Goal: Task Accomplishment & Management: Complete application form

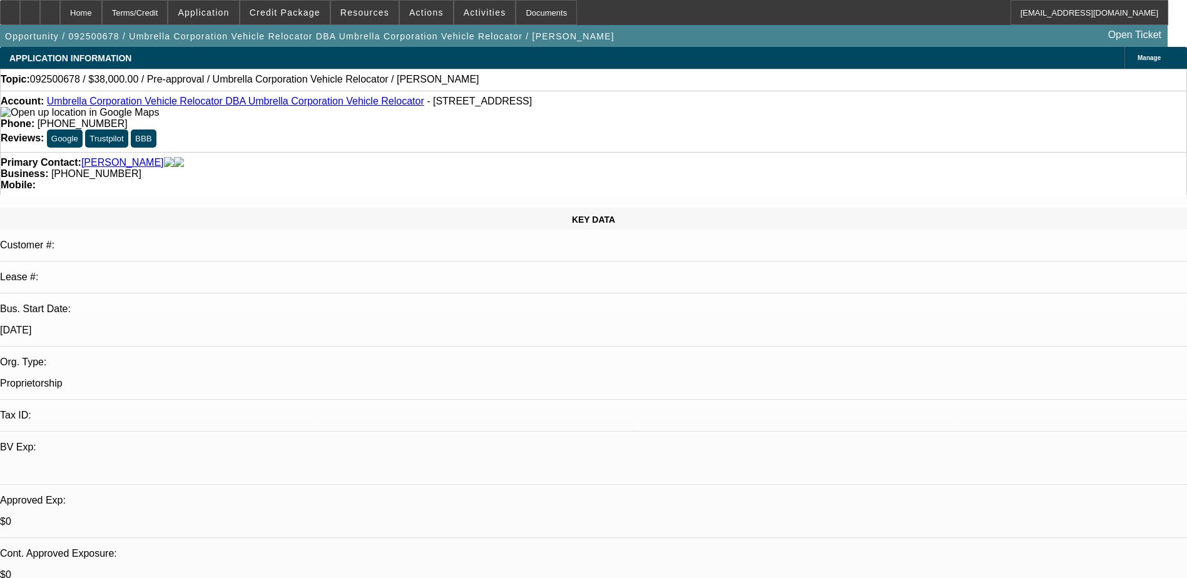
select select "0"
select select "2"
select select "0.1"
select select "4"
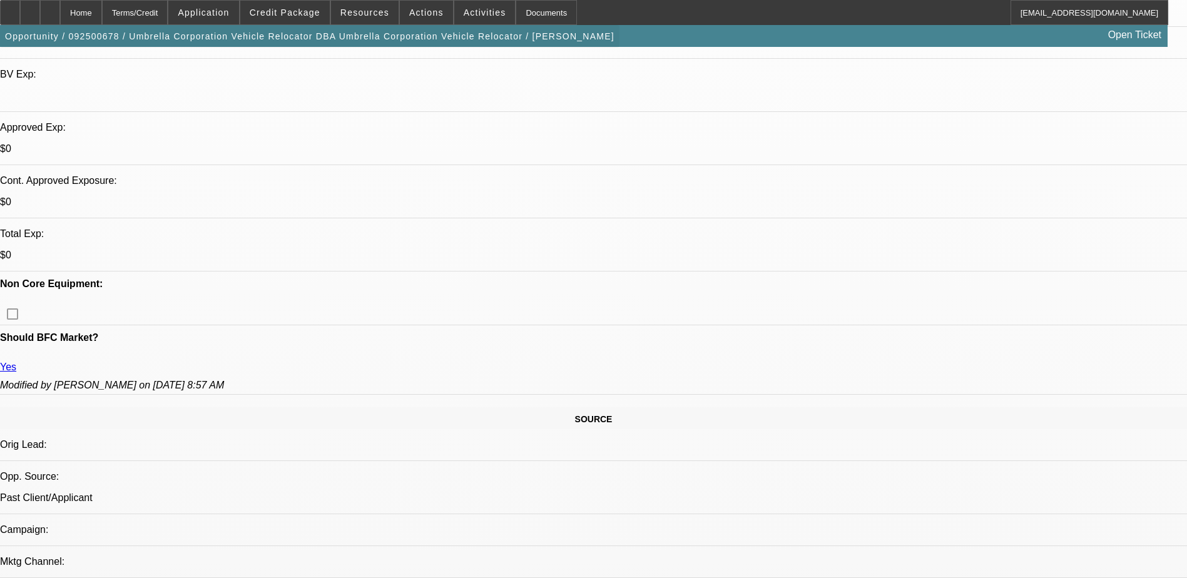
scroll to position [188, 0]
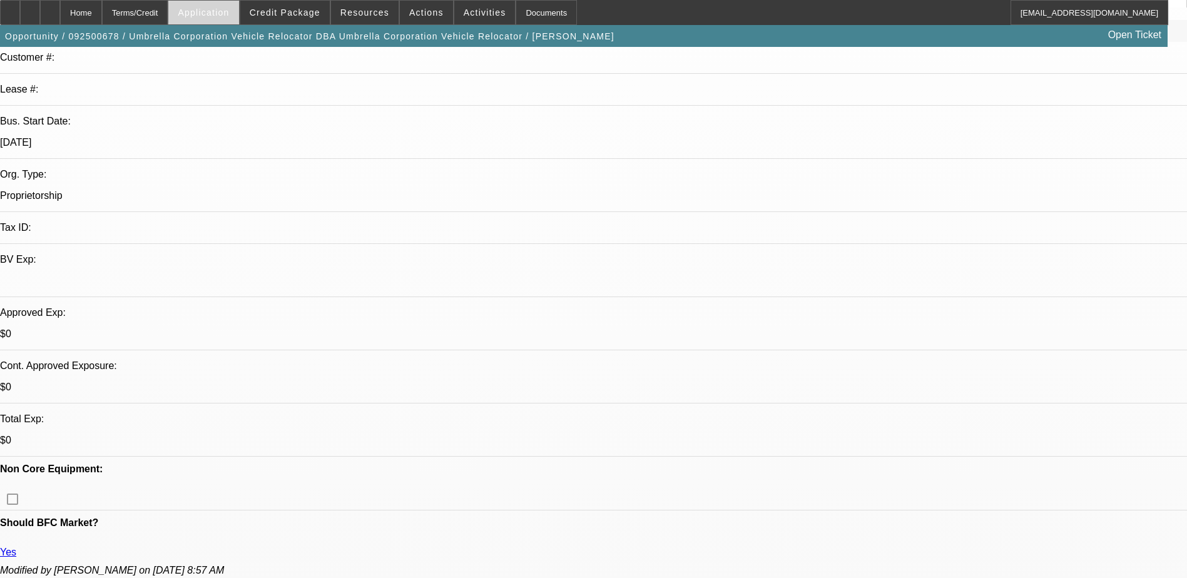
click at [229, 11] on span "Application" at bounding box center [203, 13] width 51 height 10
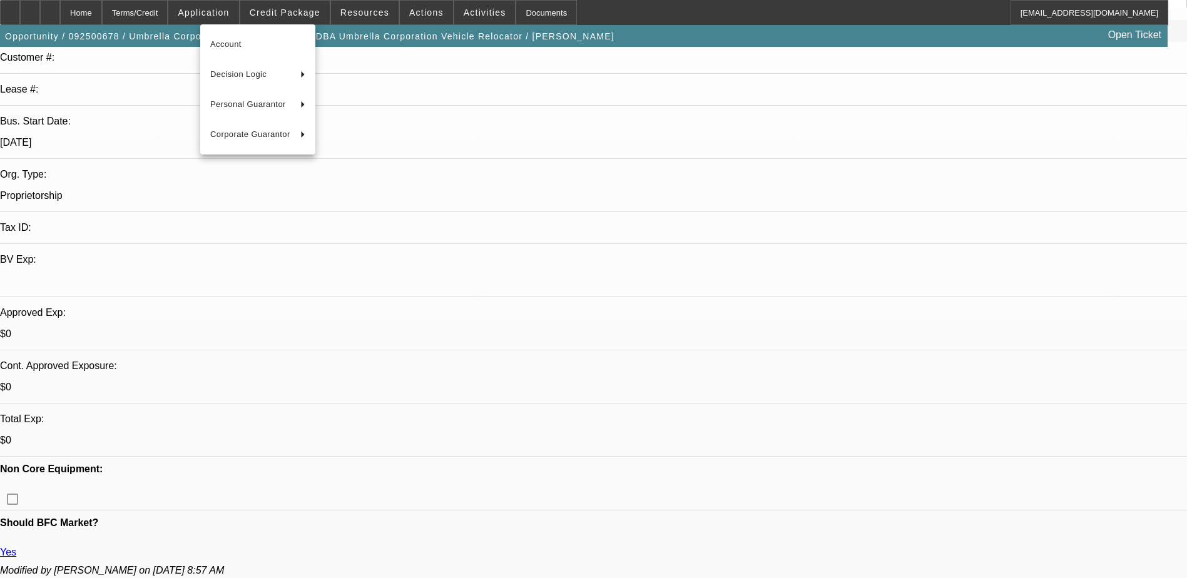
click at [287, 6] on div at bounding box center [593, 289] width 1187 height 578
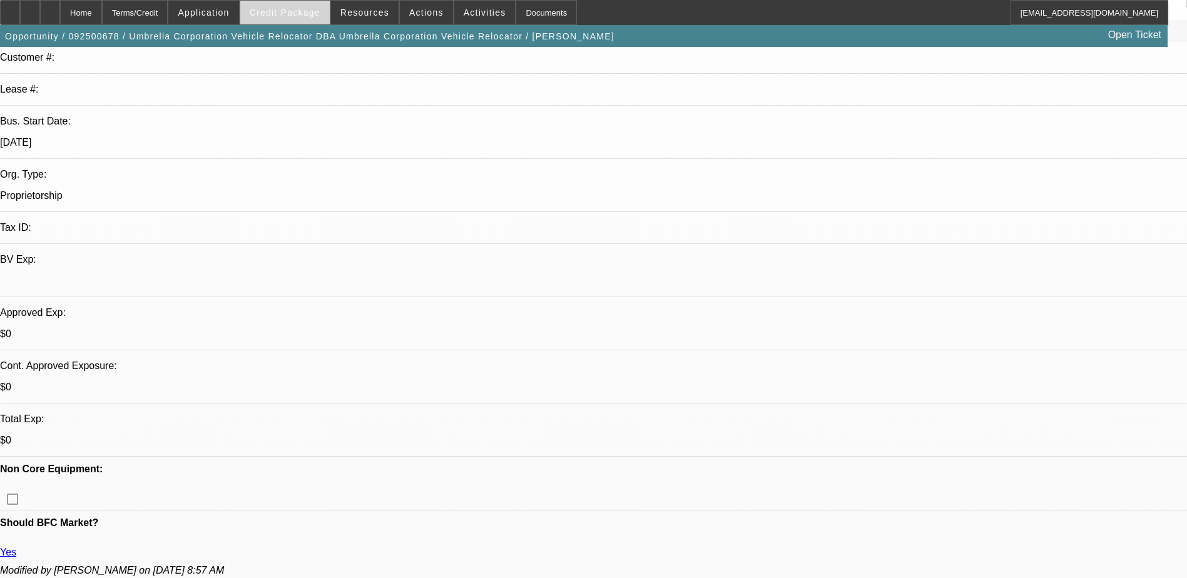
click at [290, 11] on span "Credit Package" at bounding box center [285, 13] width 71 height 10
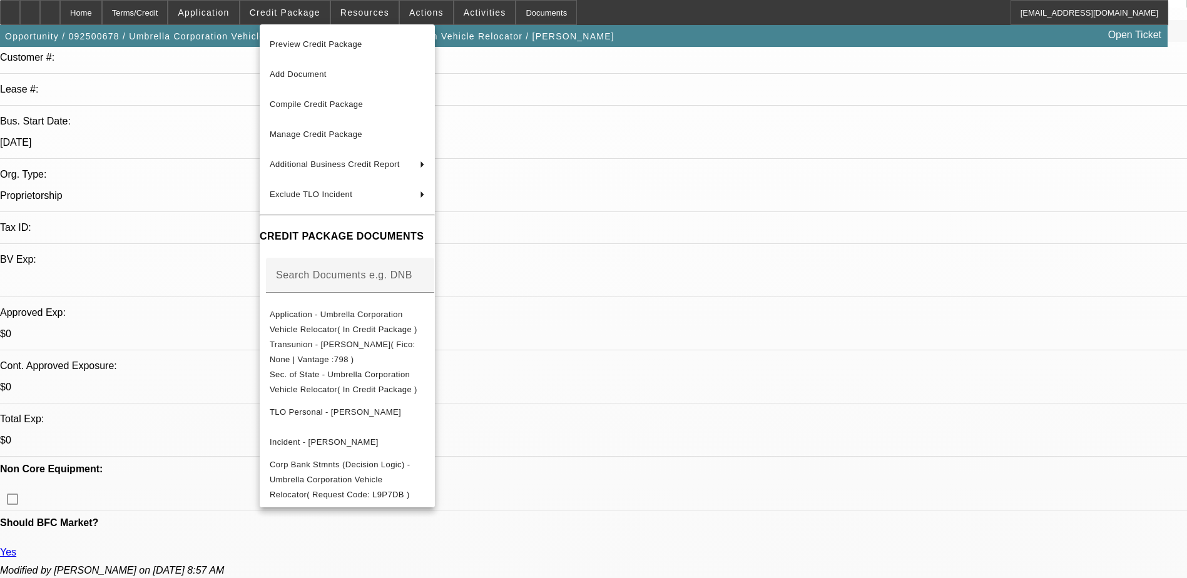
click at [365, 13] on div at bounding box center [593, 289] width 1187 height 578
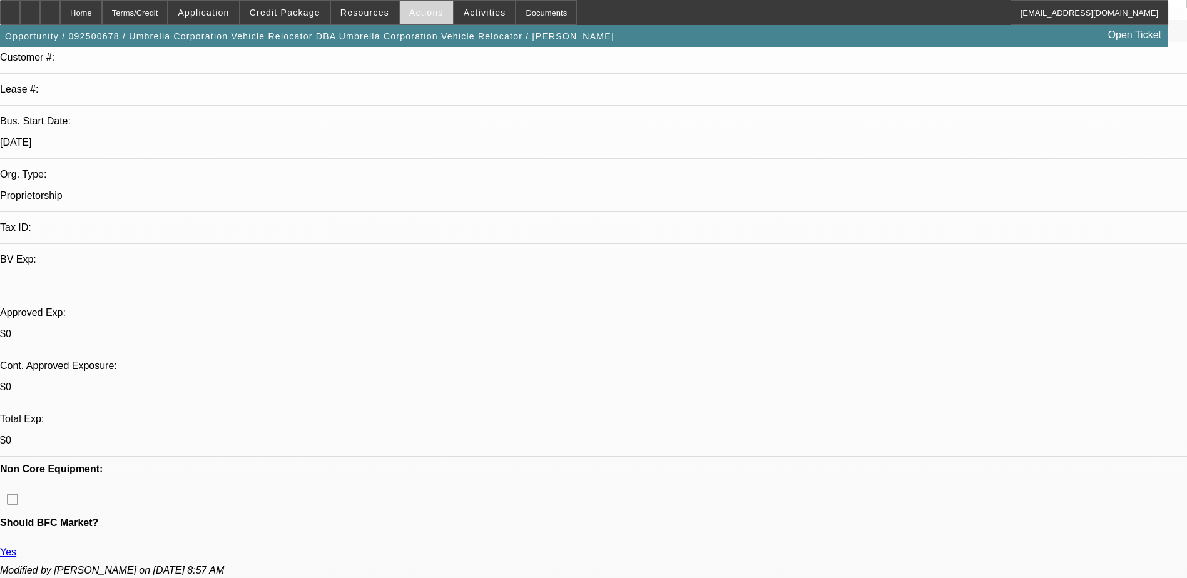
click at [414, 9] on span "Actions" at bounding box center [426, 13] width 34 height 10
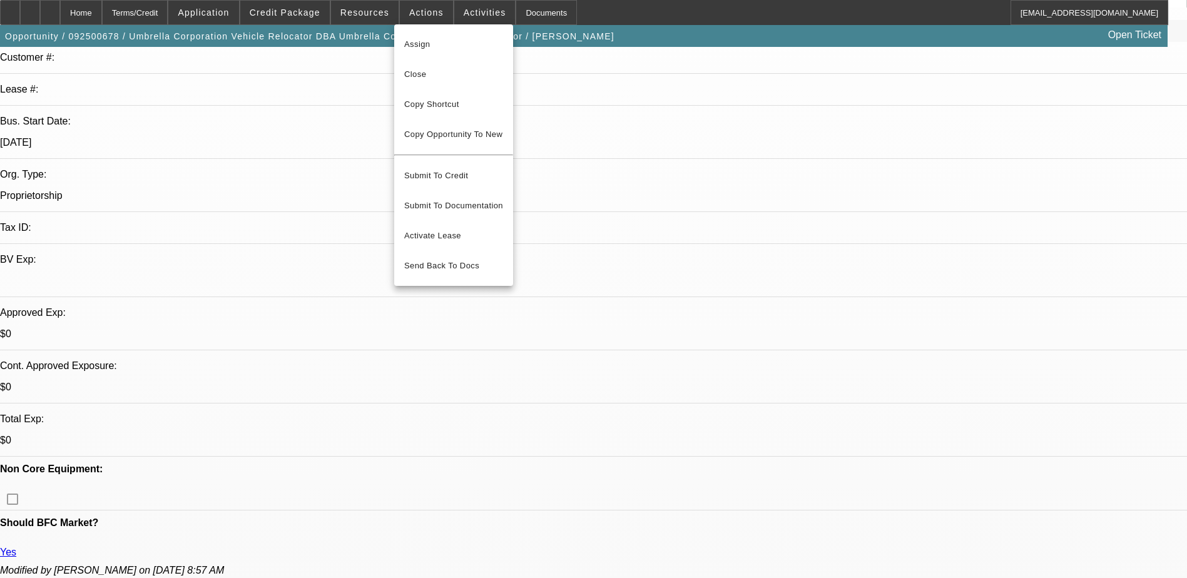
click at [258, 232] on div at bounding box center [593, 289] width 1187 height 578
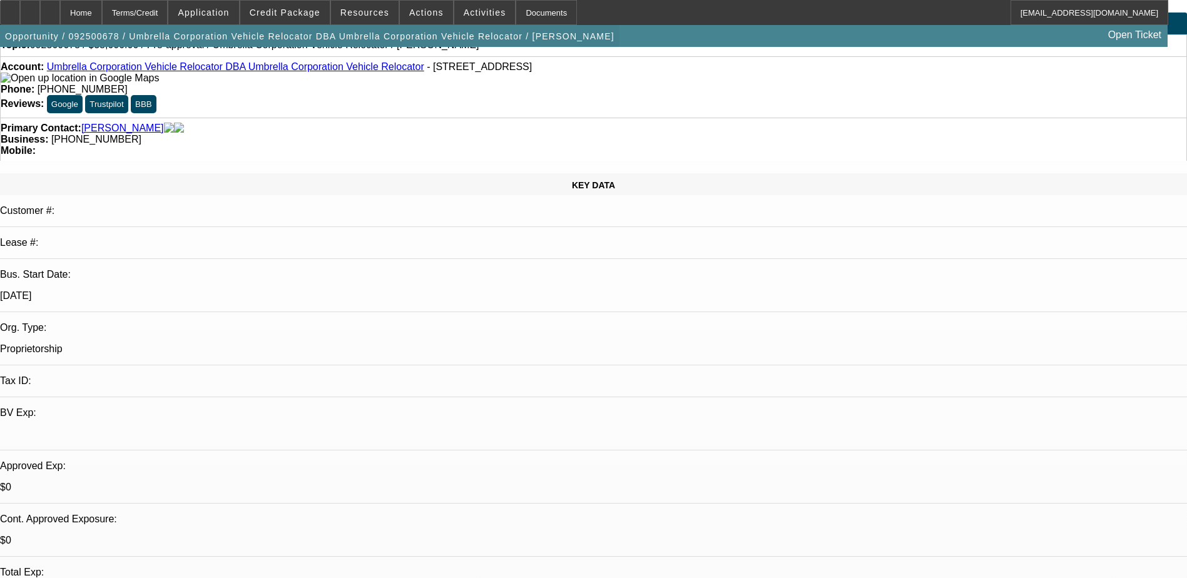
scroll to position [0, 0]
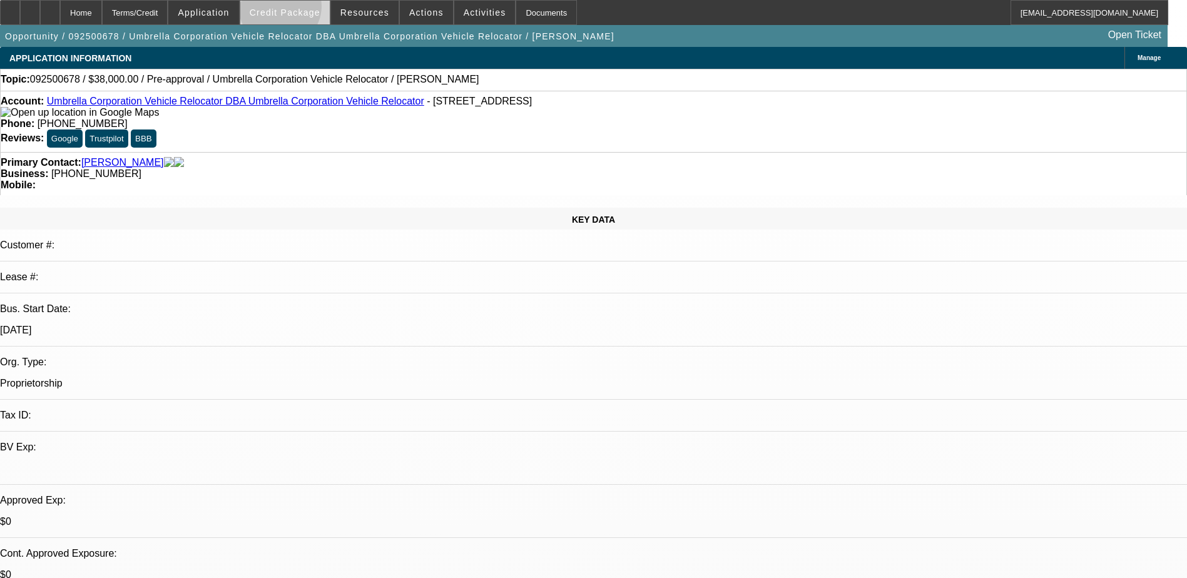
click at [300, 9] on span "Credit Package" at bounding box center [285, 13] width 71 height 10
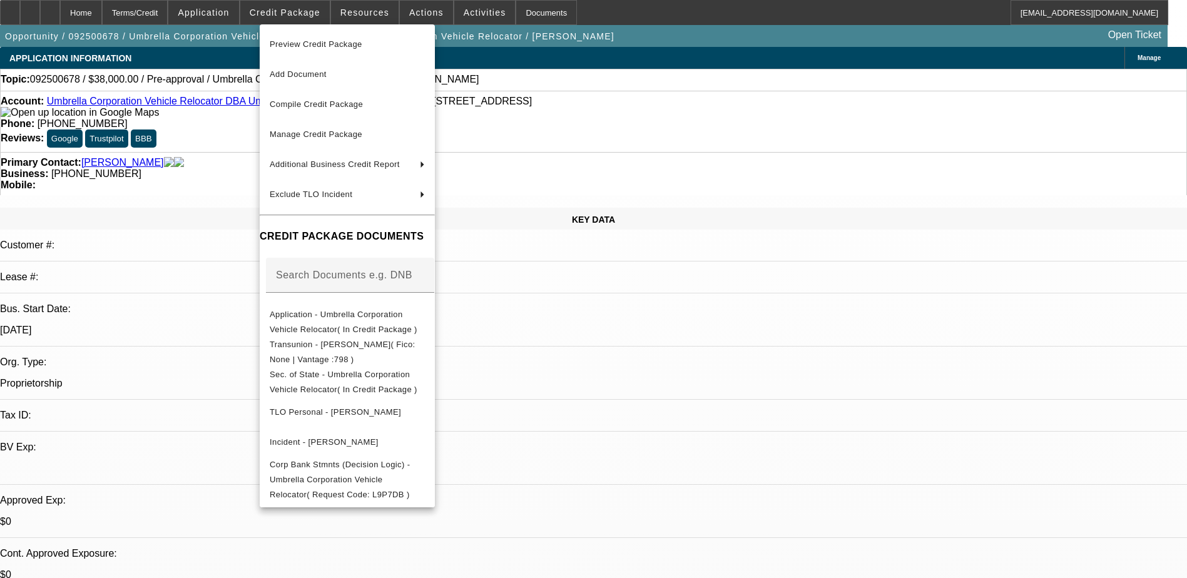
click at [233, 17] on div at bounding box center [593, 289] width 1187 height 578
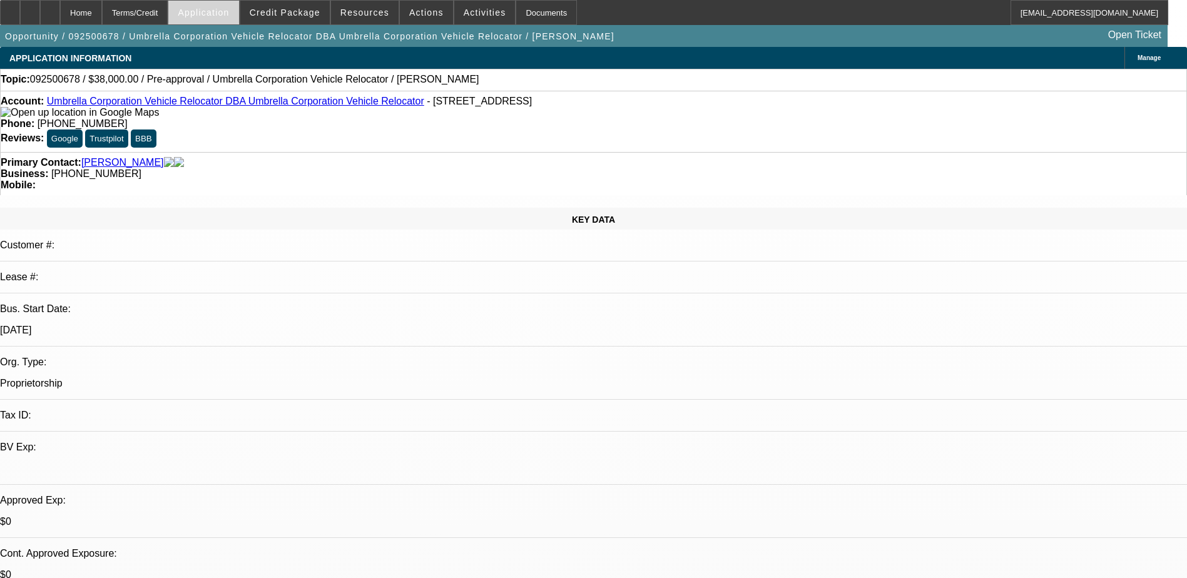
click at [229, 16] on span "Application" at bounding box center [203, 13] width 51 height 10
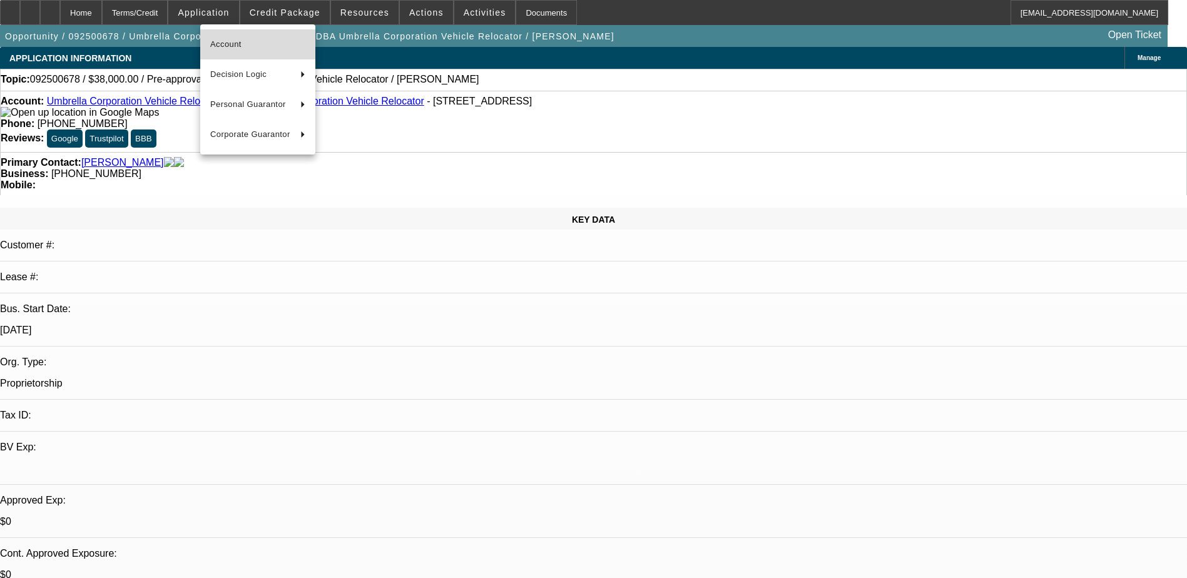
click at [265, 49] on span "Account" at bounding box center [257, 44] width 95 height 15
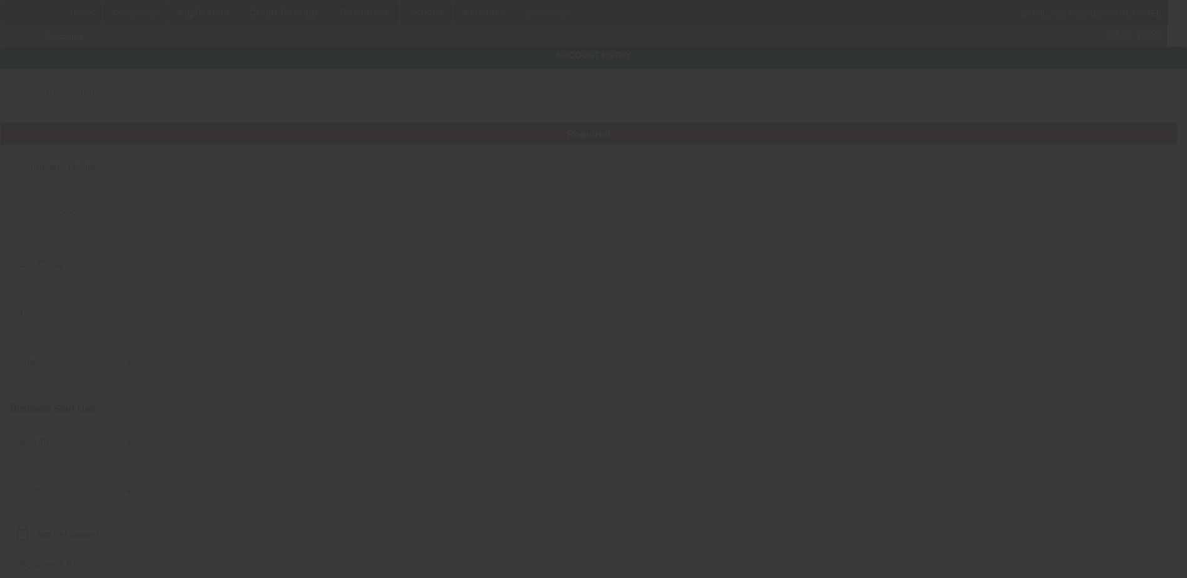
type input "Umbrella Corporation Vehicle Relocator"
type input "[STREET_ADDRESS]"
type input "83639"
type input "Marsing"
type input "[PHONE_NUMBER]"
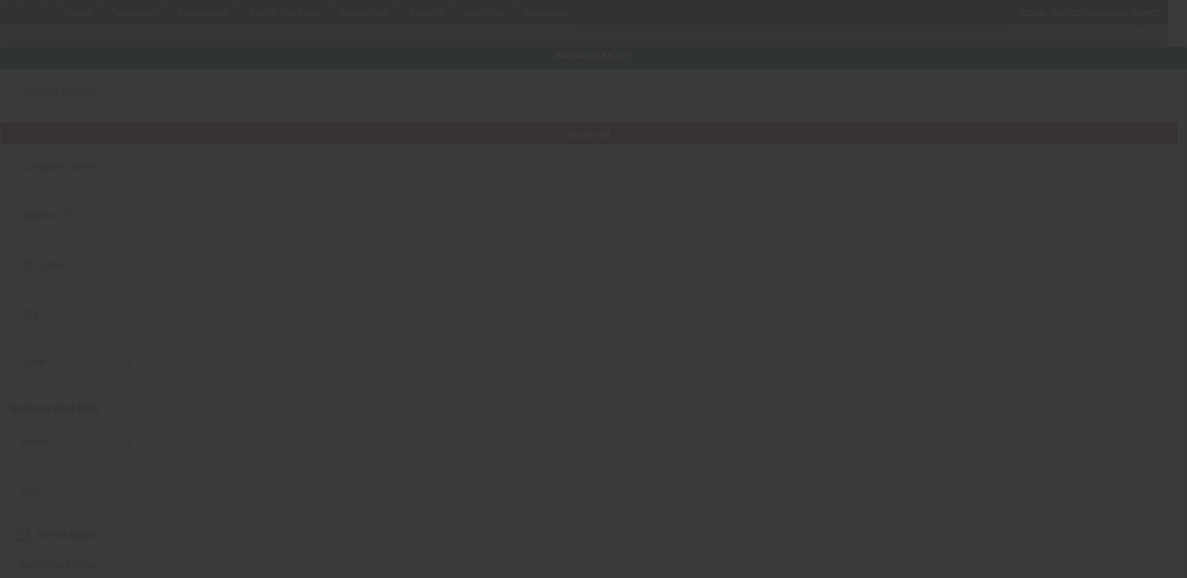
type input "Umbrella Corporation Vehicle Relocator"
type input "[EMAIL_ADDRESS][DOMAIN_NAME]"
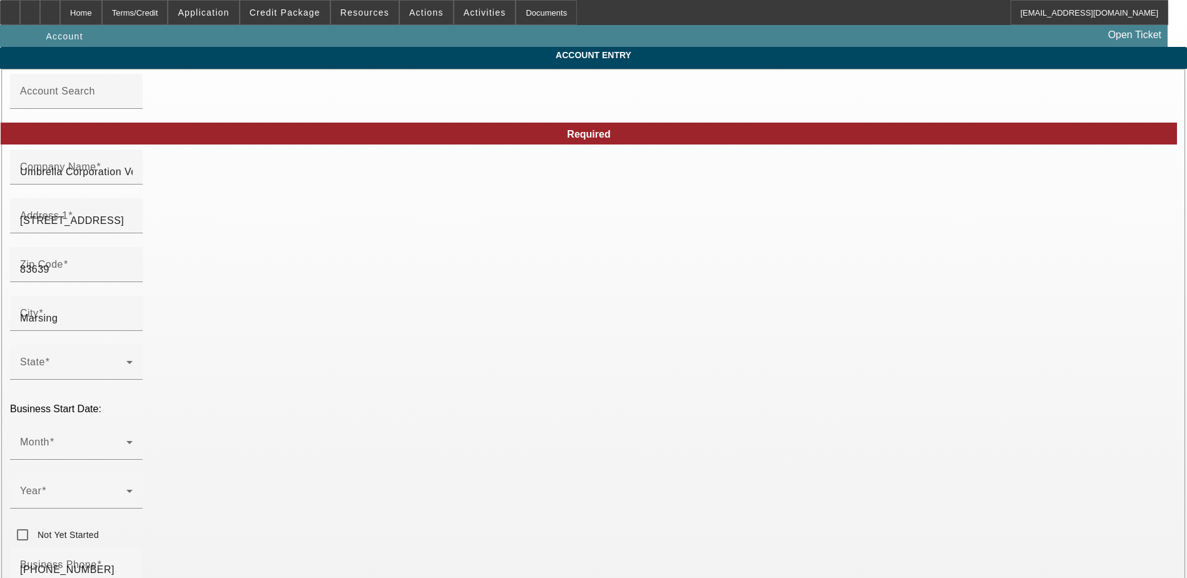
type input "[DATE]"
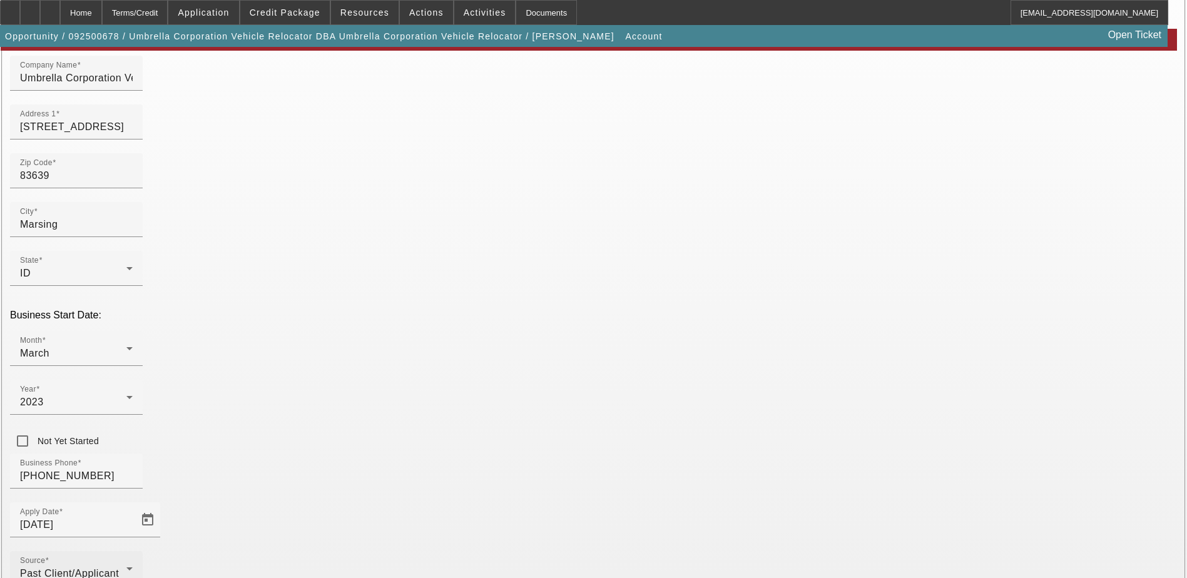
scroll to position [160, 0]
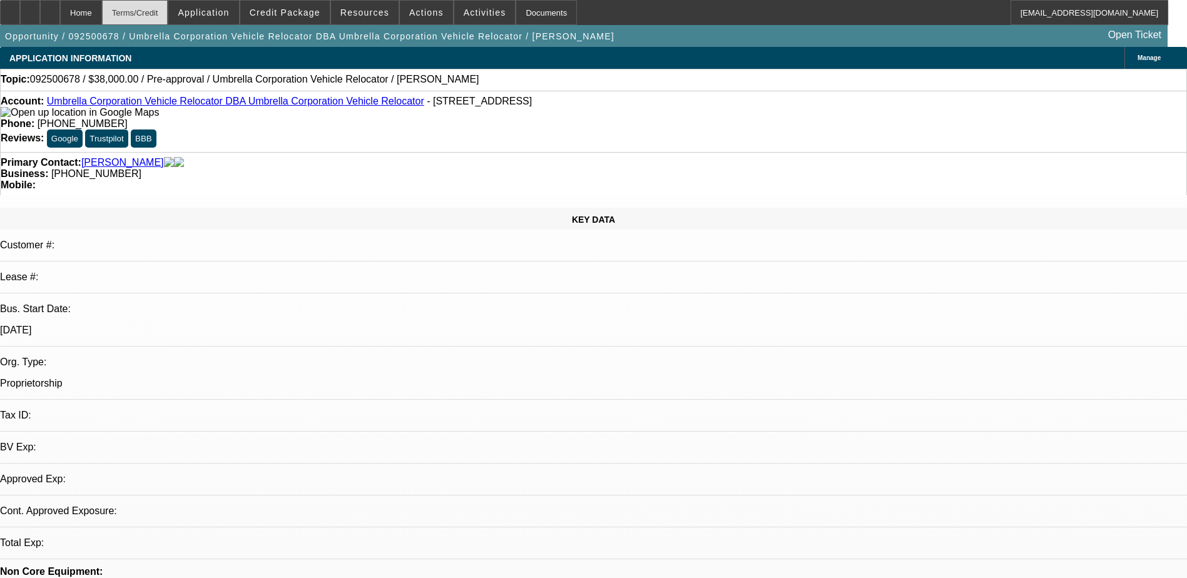
select select "0"
select select "2"
select select "0.1"
select select "4"
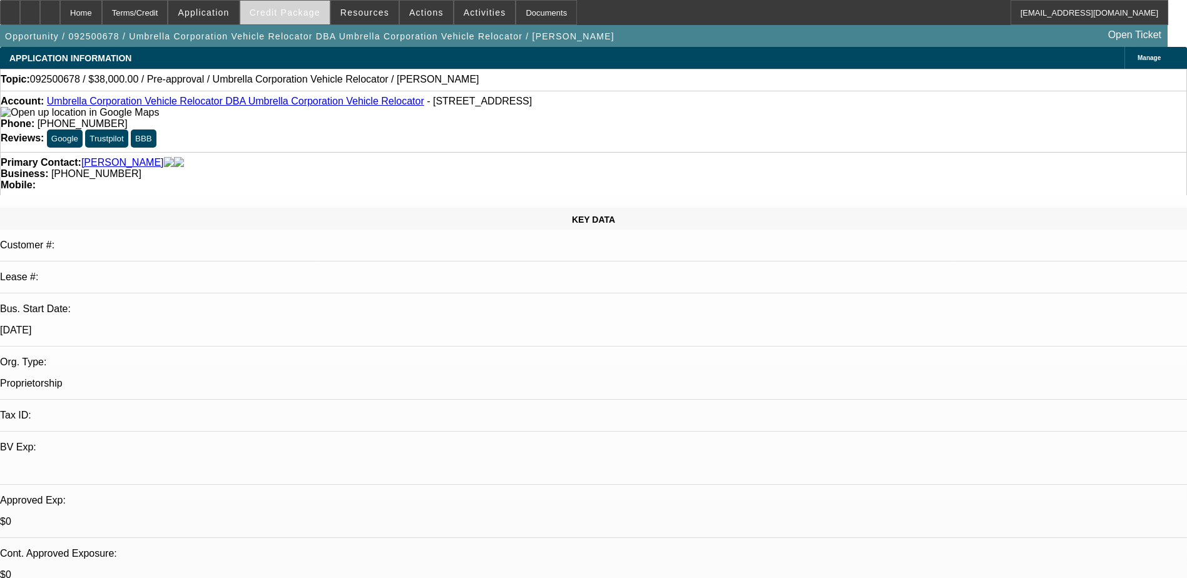
click at [302, 13] on span "Credit Package" at bounding box center [285, 13] width 71 height 10
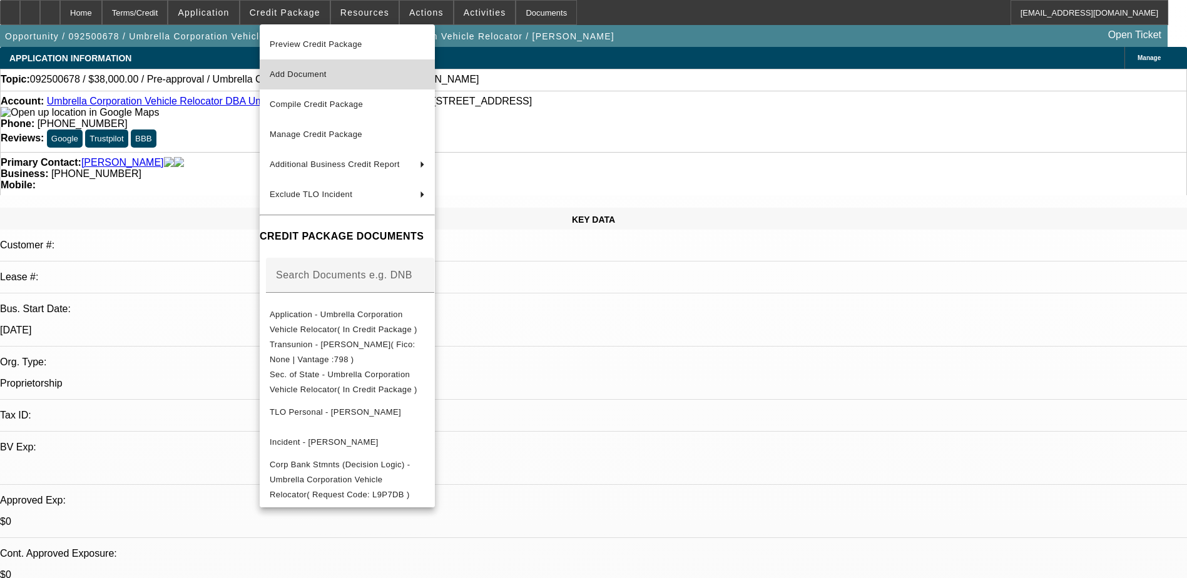
click at [303, 71] on span "Add Document" at bounding box center [298, 73] width 57 height 9
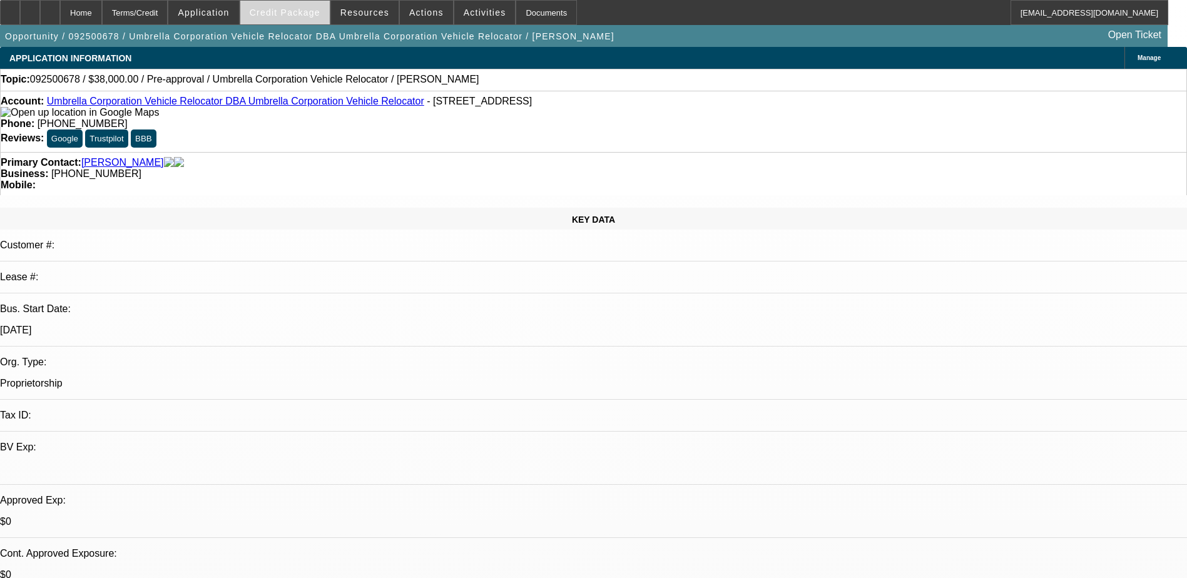
click at [282, 11] on span "Credit Package" at bounding box center [285, 13] width 71 height 10
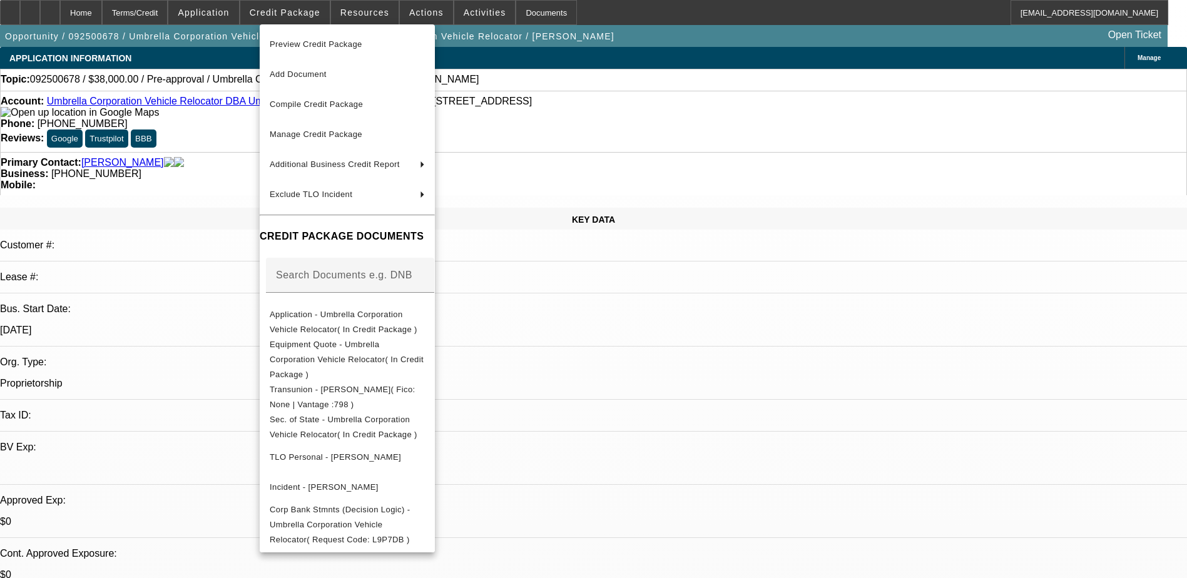
click at [84, 16] on div at bounding box center [593, 289] width 1187 height 578
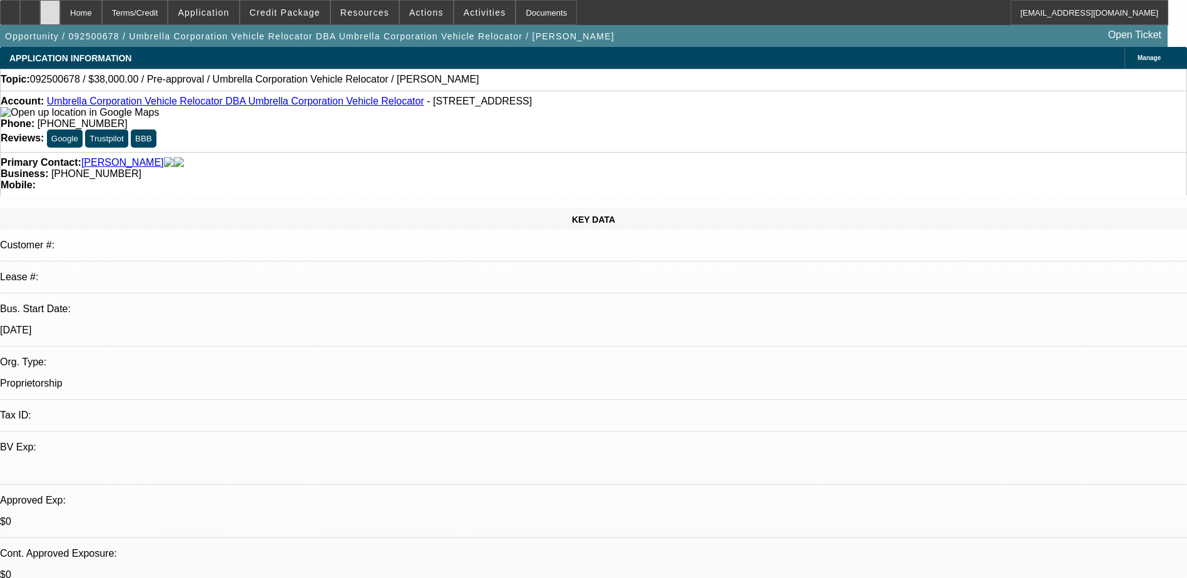
click at [50, 8] on icon at bounding box center [50, 8] width 0 height 0
select select "0"
select select "2"
select select "0.1"
select select "1"
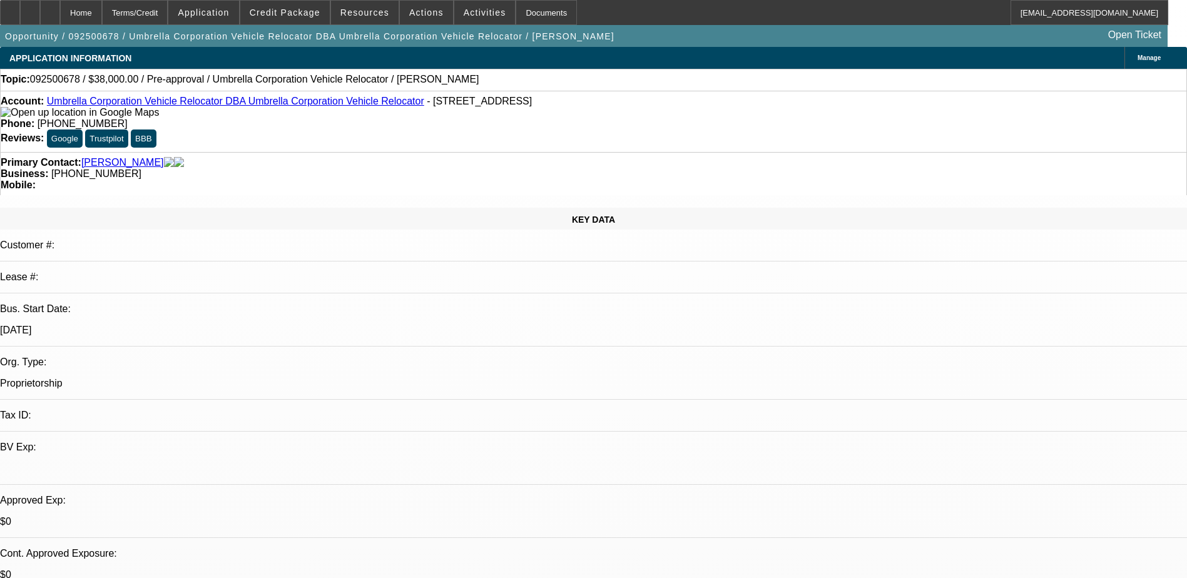
select select "2"
select select "4"
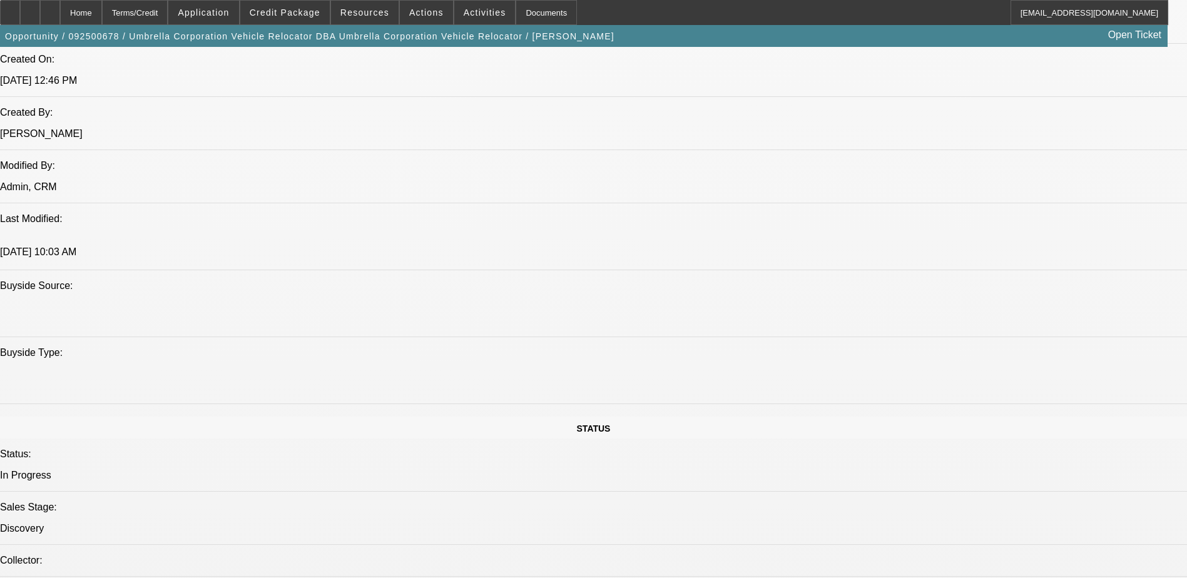
scroll to position [939, 0]
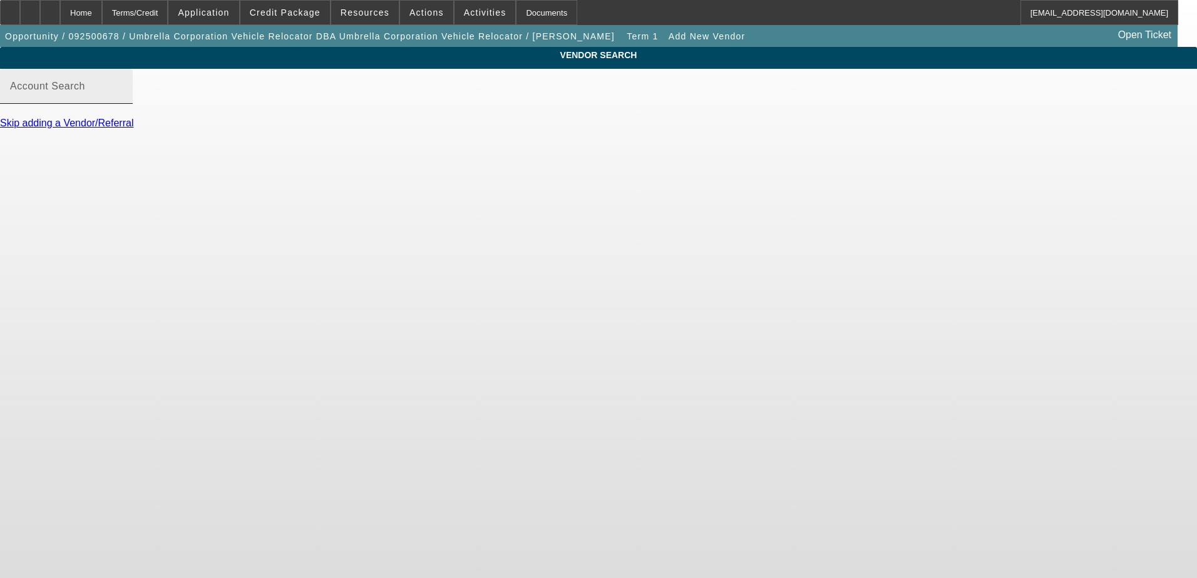
click at [123, 99] on input "Account Search" at bounding box center [66, 91] width 113 height 15
click at [123, 94] on div "Account Search" at bounding box center [66, 86] width 113 height 35
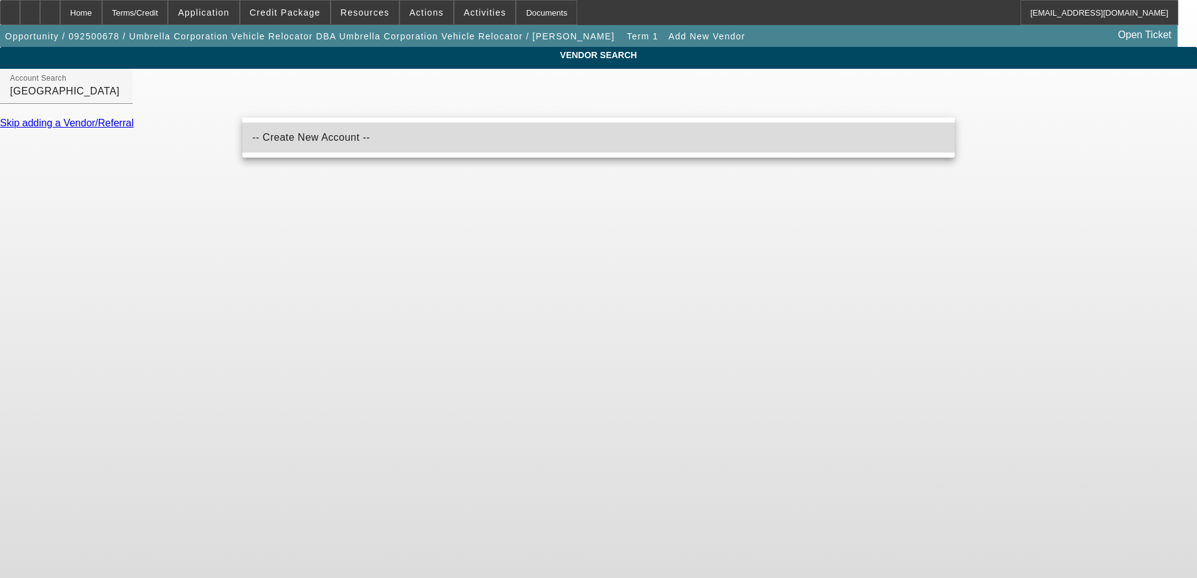
click at [308, 130] on span "-- Create New Account --" at bounding box center [311, 137] width 118 height 15
type input "-- Create New Account --"
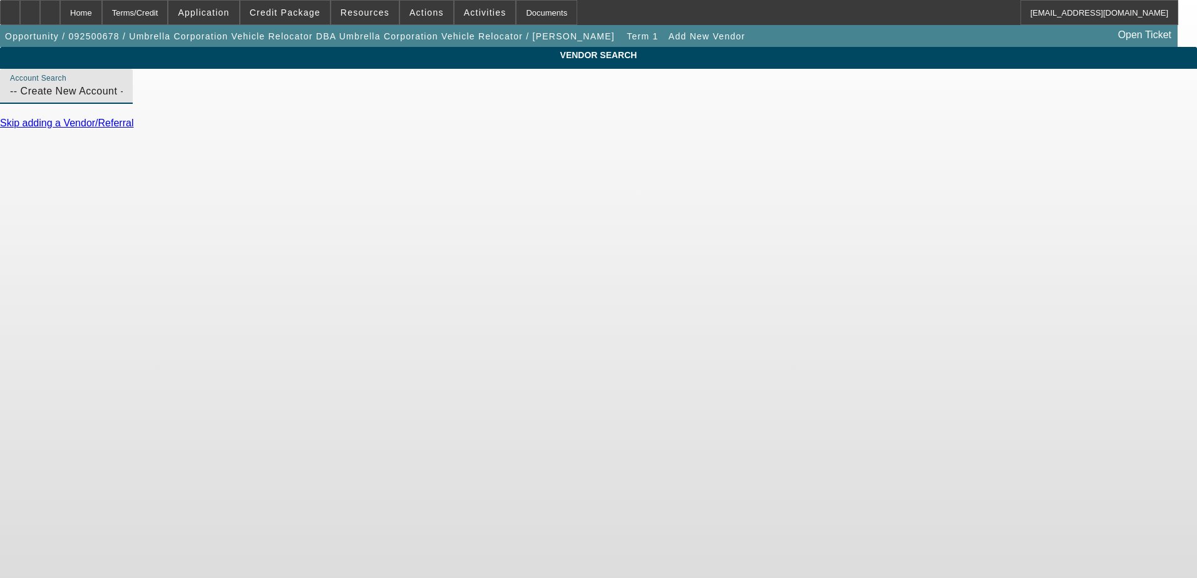
click at [123, 99] on input "-- Create New Account --" at bounding box center [66, 91] width 113 height 15
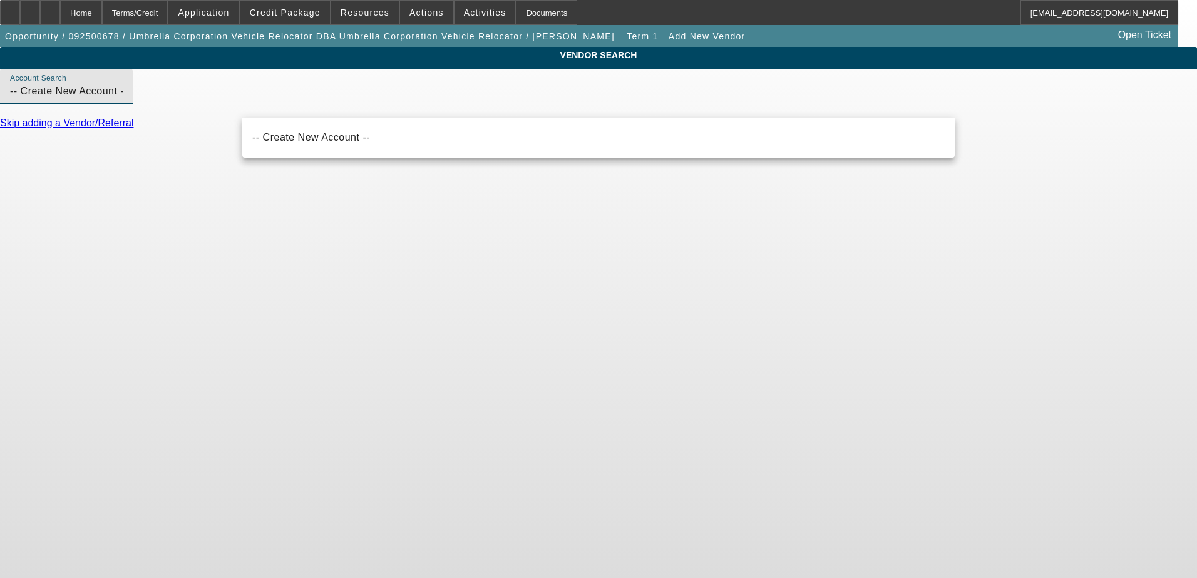
click at [123, 99] on input "-- Create New Account --" at bounding box center [66, 91] width 113 height 15
click at [188, 123] on div "VENDOR SEARCH Account Search -- Create New Account -- Skip adding a Vendor/Refe…" at bounding box center [598, 93] width 1197 height 93
drag, startPoint x: 353, startPoint y: 103, endPoint x: 233, endPoint y: 108, distance: 120.3
click at [233, 108] on div "Account Search -- Create New Account --" at bounding box center [598, 93] width 1197 height 49
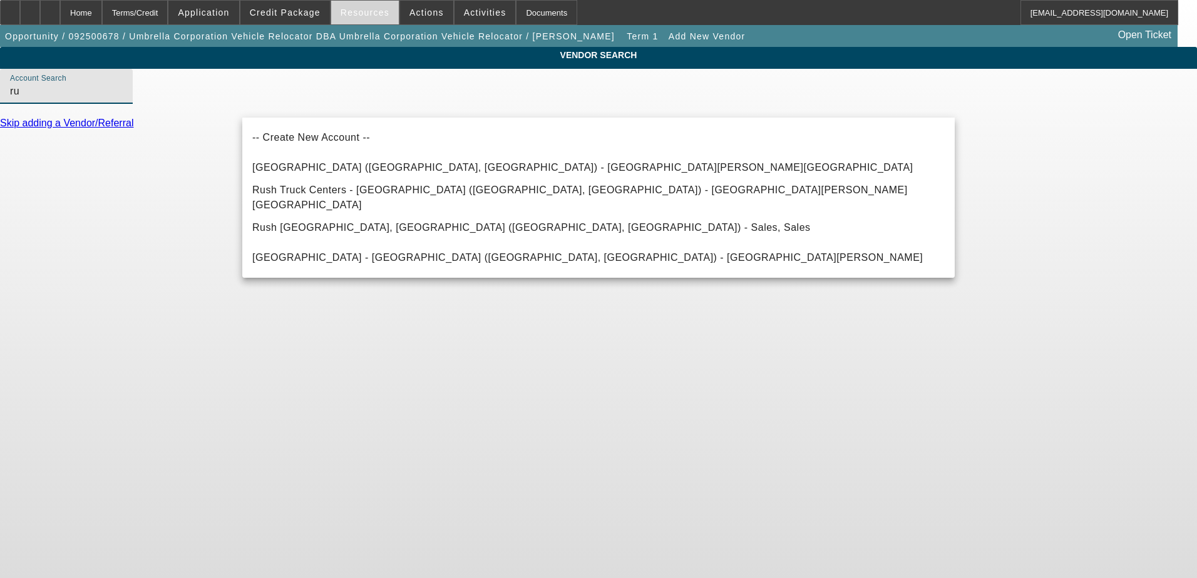
type input "r"
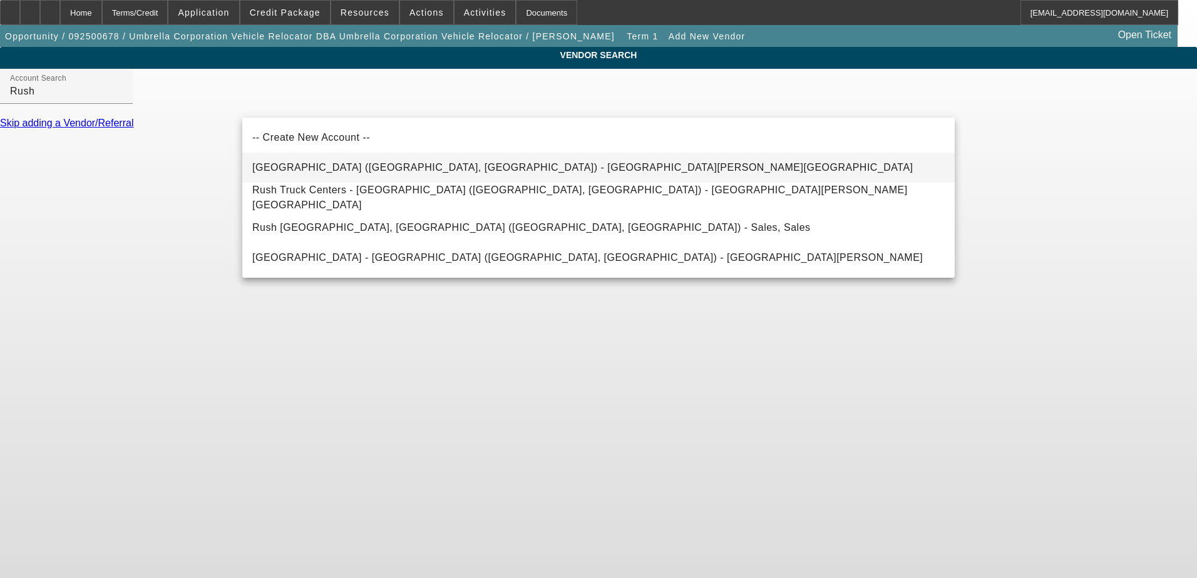
click at [351, 171] on span "Rush International Truck Center (Boise, ID) - Brunstad, Paul" at bounding box center [582, 167] width 661 height 11
type input "Rush International Truck Center (Boise, ID) - Brunstad, Paul"
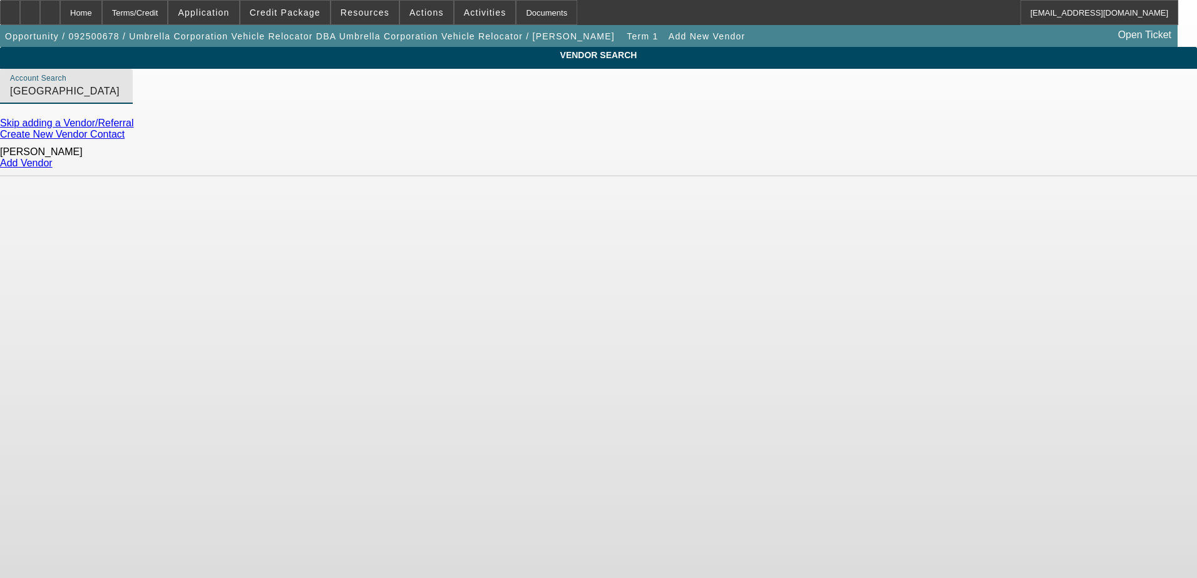
click at [53, 161] on link "Add Vendor" at bounding box center [26, 163] width 53 height 11
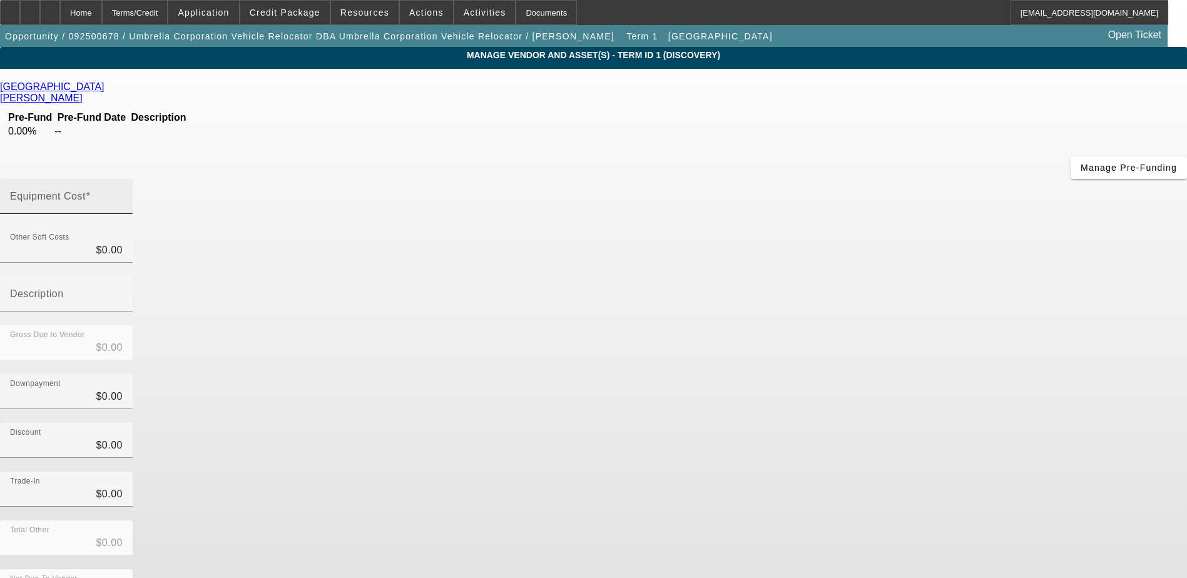
click at [91, 191] on span at bounding box center [88, 196] width 5 height 11
click at [123, 194] on input "Equipment Cost" at bounding box center [66, 201] width 113 height 15
type input "3"
type input "$3.00"
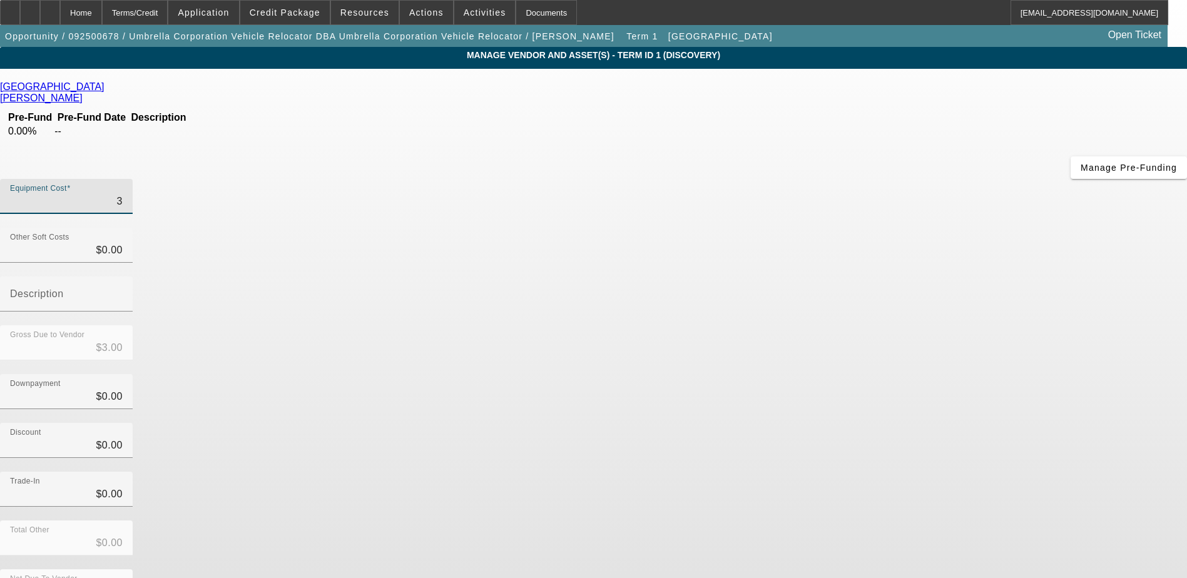
type input "38"
type input "$38.00"
type input "385"
type input "$385.00"
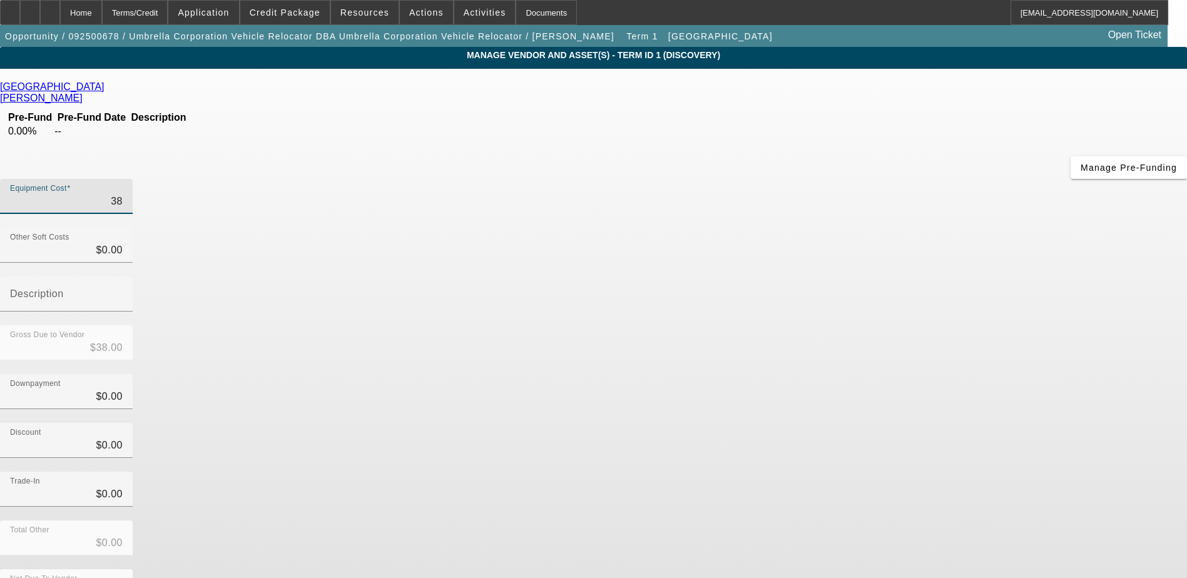
type input "$385.00"
type input "3850"
type input "$3,850.00"
type input "38500"
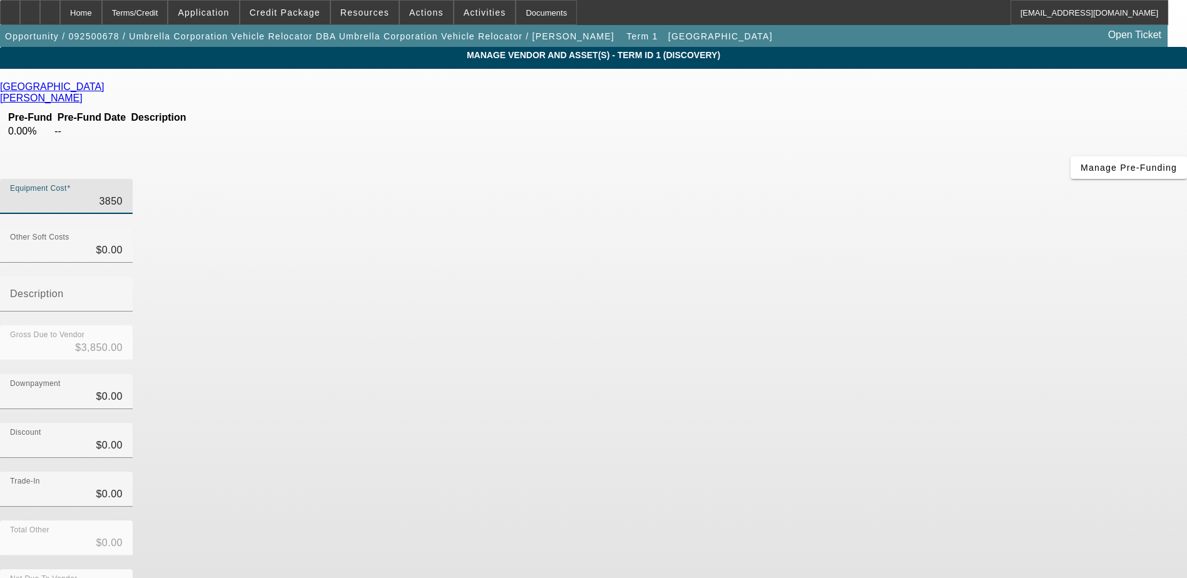
type input "$38,500.00"
click at [444, 356] on div "Rush International Truck Center Brunstad, Paul Pre-Fund Pre-Fund Date Descripti…" at bounding box center [593, 362] width 1187 height 563
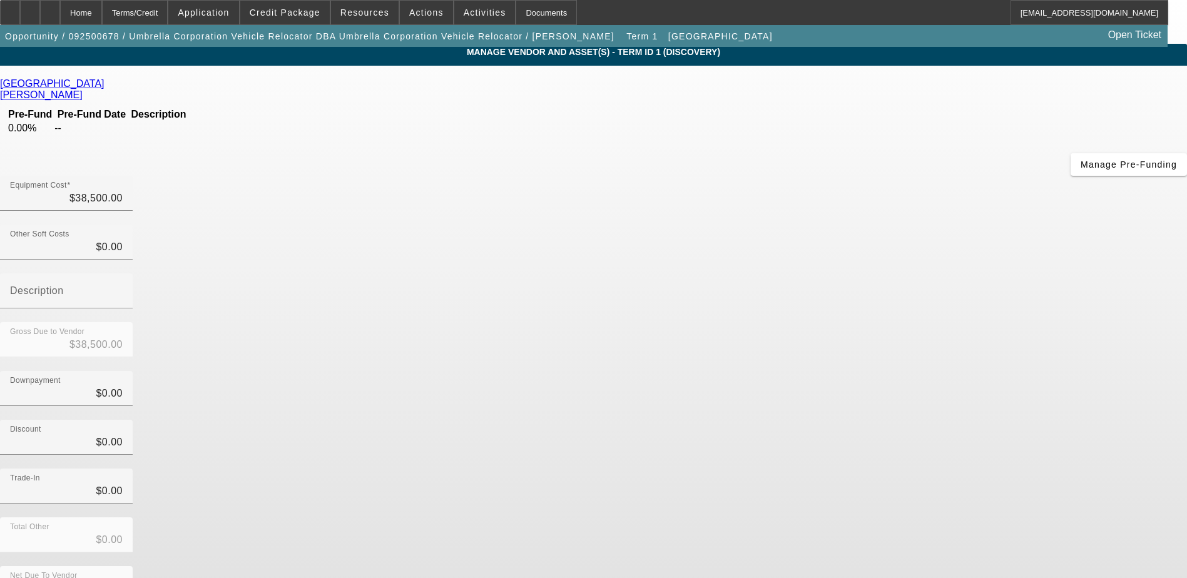
scroll to position [4, 0]
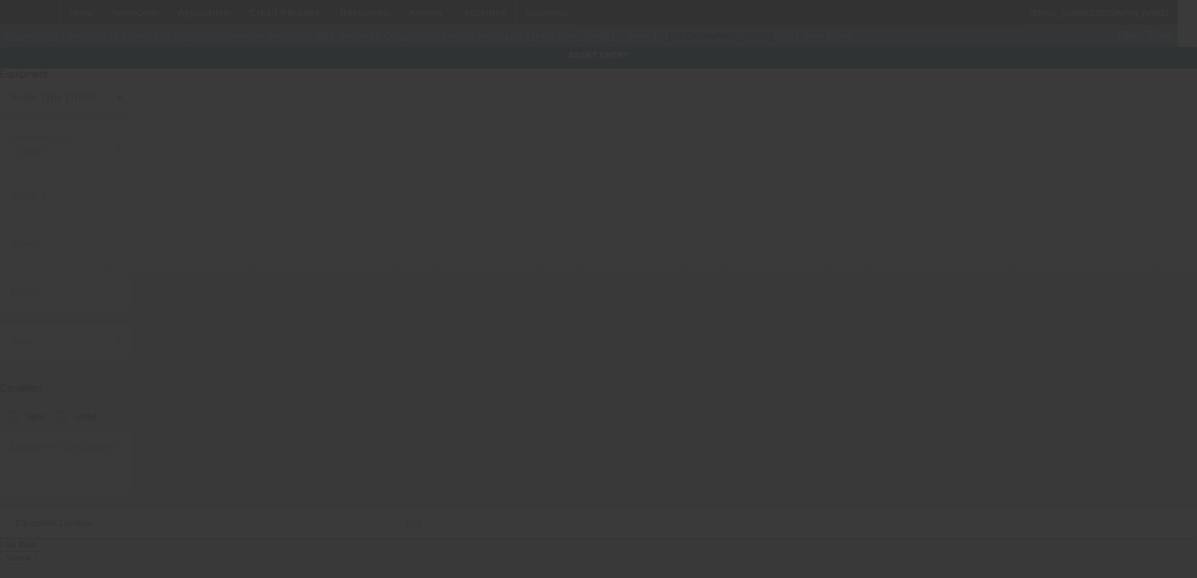
type input "211 S 2nd Ave W"
type input "Marsing"
type input "83639"
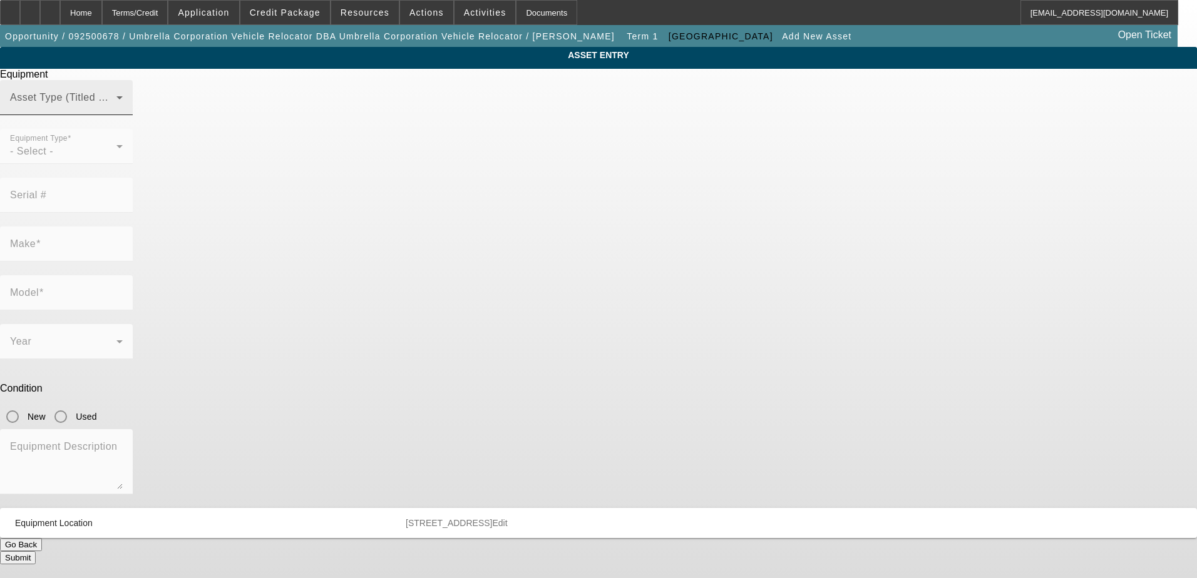
click at [116, 110] on span at bounding box center [63, 102] width 106 height 15
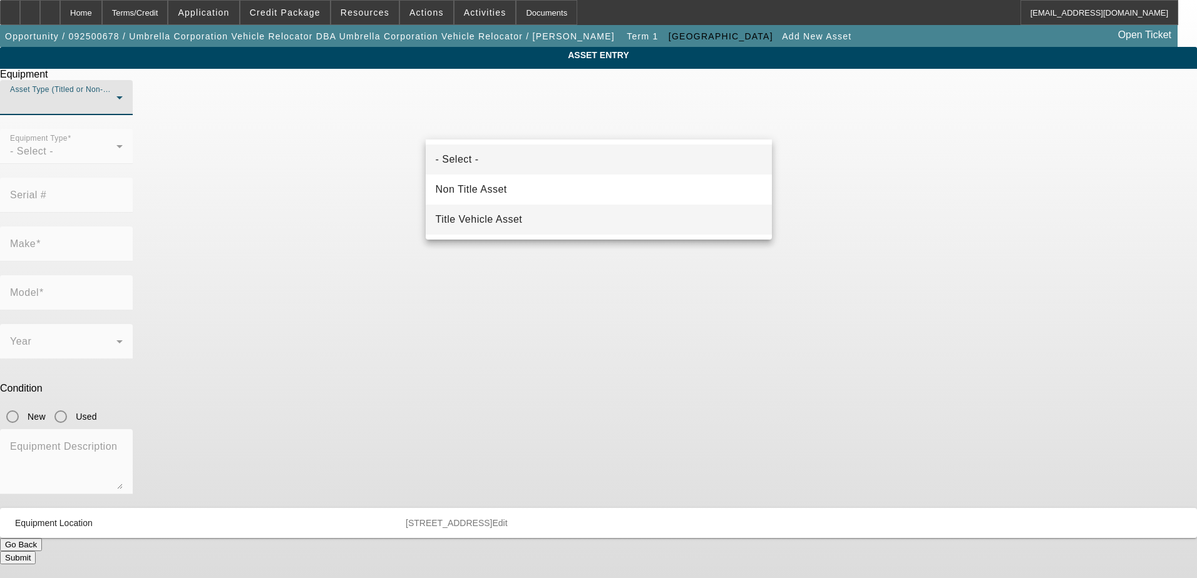
click at [528, 215] on mat-option "Title Vehicle Asset" at bounding box center [599, 220] width 346 height 30
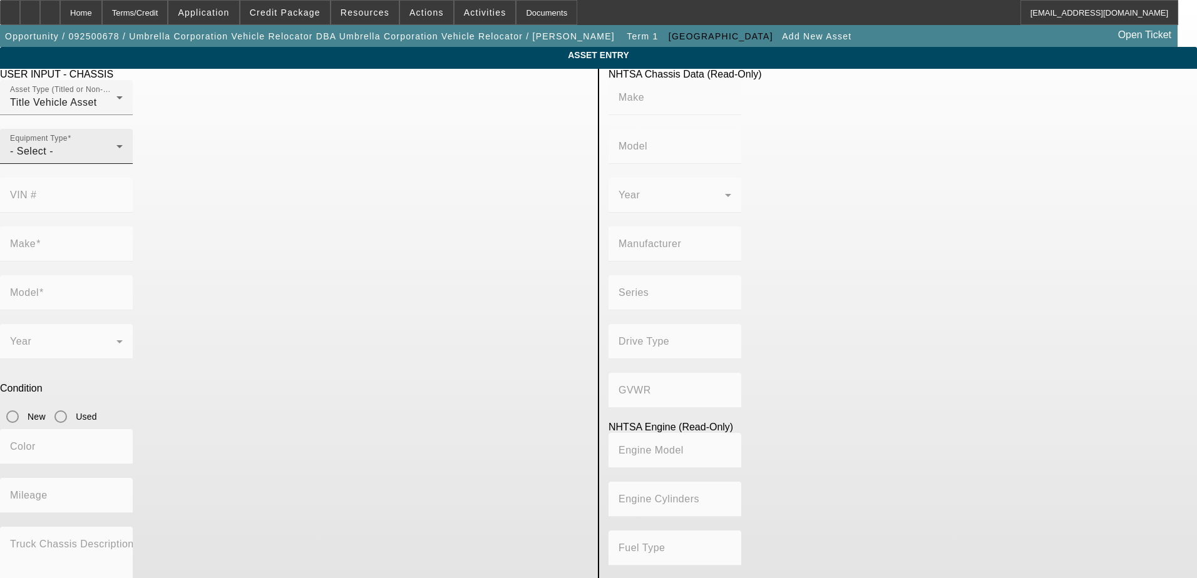
click at [116, 159] on div "- Select -" at bounding box center [63, 151] width 106 height 15
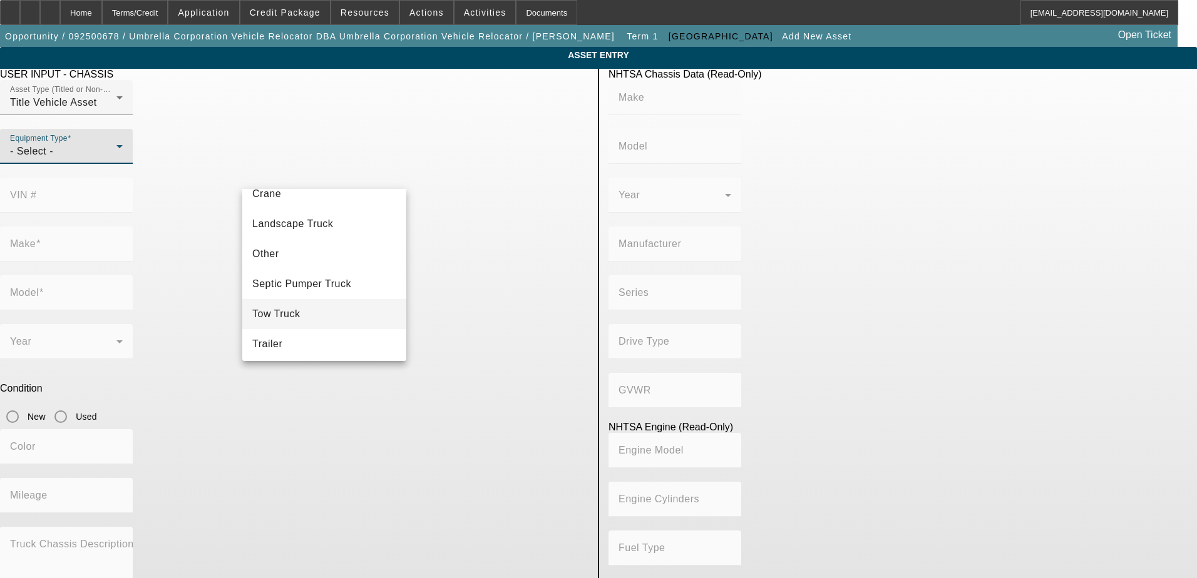
scroll to position [138, 0]
click at [311, 315] on mat-option "Tow Truck" at bounding box center [324, 311] width 164 height 30
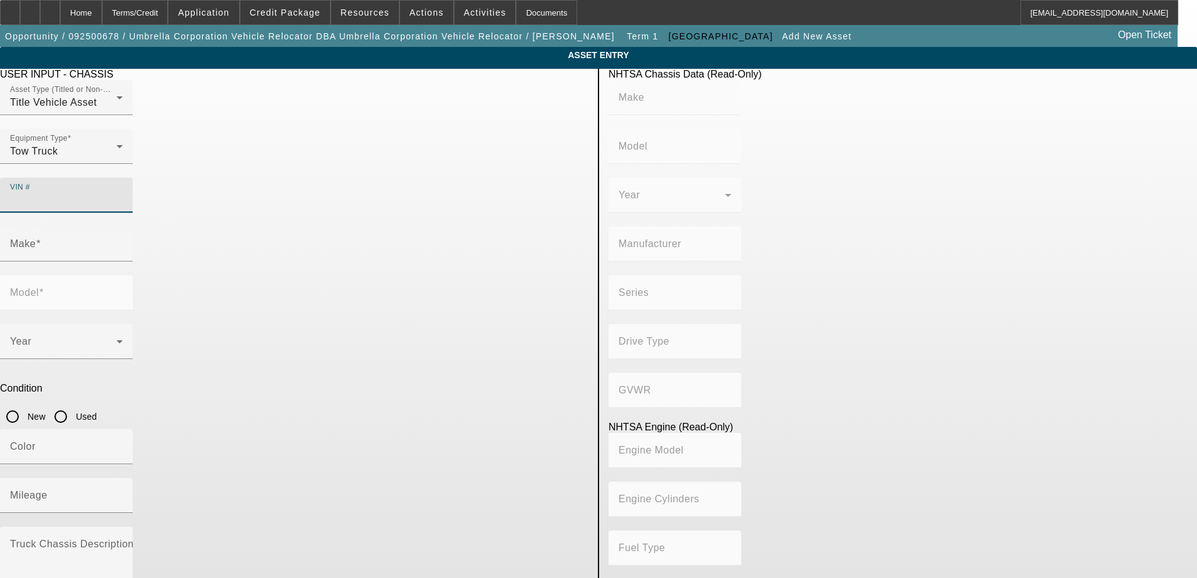
click at [123, 193] on input "VIN #" at bounding box center [66, 200] width 113 height 15
click at [123, 178] on div "VIN #" at bounding box center [66, 195] width 113 height 35
click at [123, 232] on div "Make" at bounding box center [66, 244] width 113 height 35
click at [123, 242] on input "Make" at bounding box center [66, 249] width 113 height 15
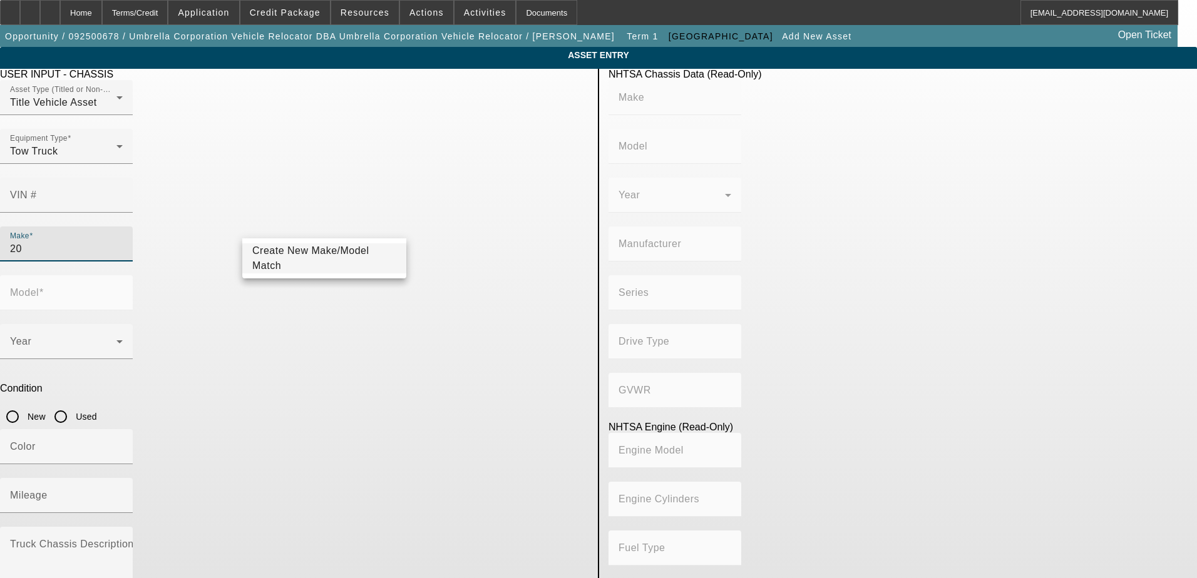
type input "2"
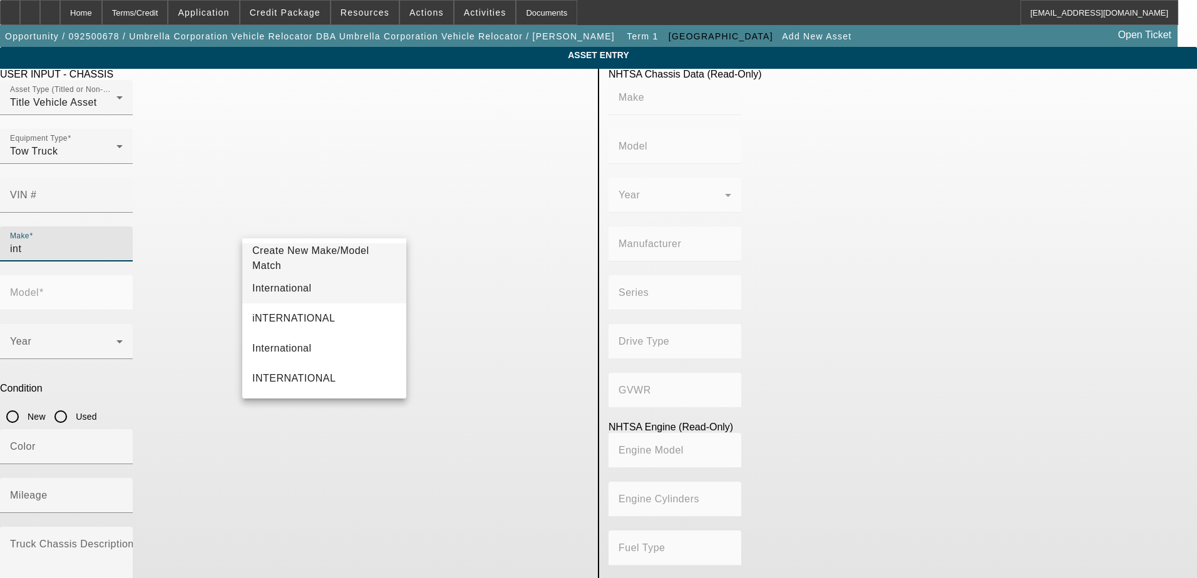
click at [297, 287] on span "International" at bounding box center [281, 288] width 59 height 11
type input "International"
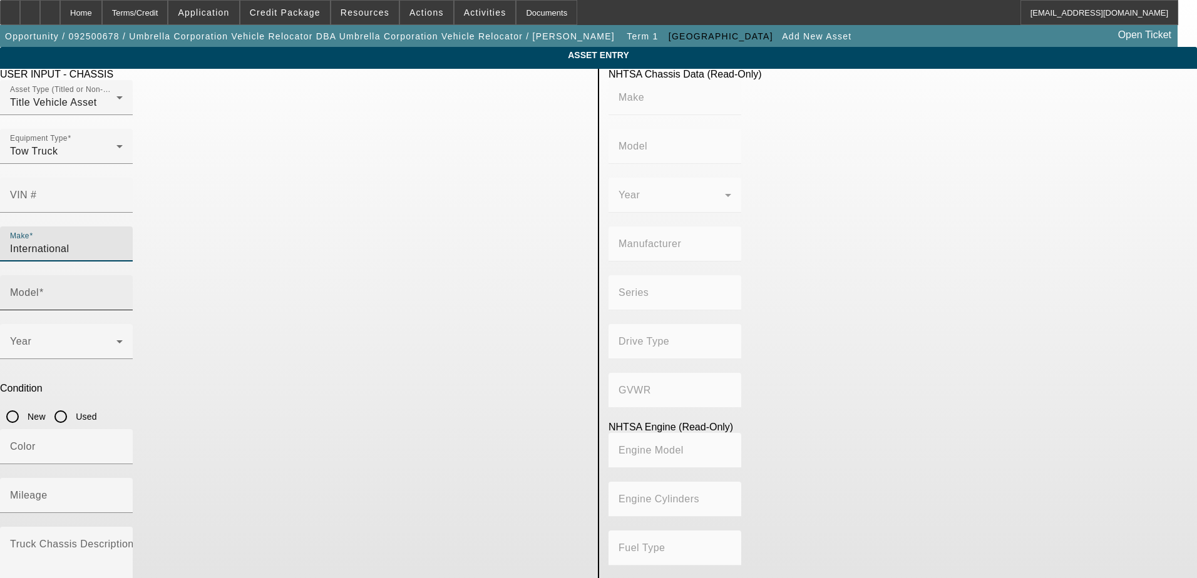
click at [44, 287] on label "Model" at bounding box center [27, 292] width 34 height 11
click at [123, 290] on input "Model" at bounding box center [66, 297] width 113 height 15
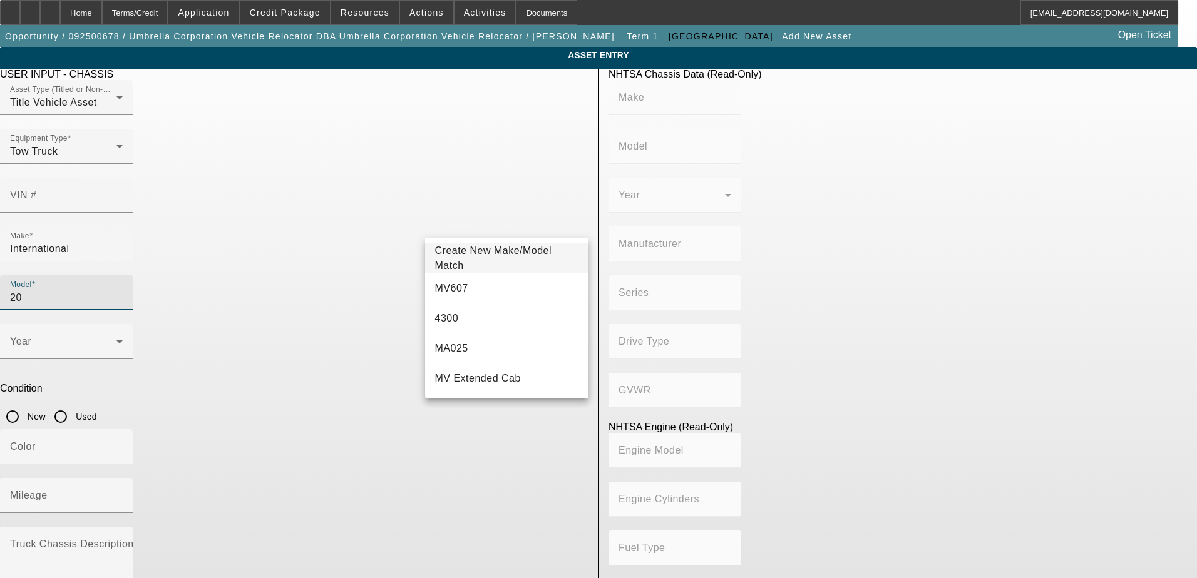
type input "2"
click at [156, 282] on app-asset-collateral-manage "ASSET ENTRY USER INPUT - CHASSIS Asset Type (Titled or Non-Titled) Title Vehicl…" at bounding box center [598, 394] width 1197 height 694
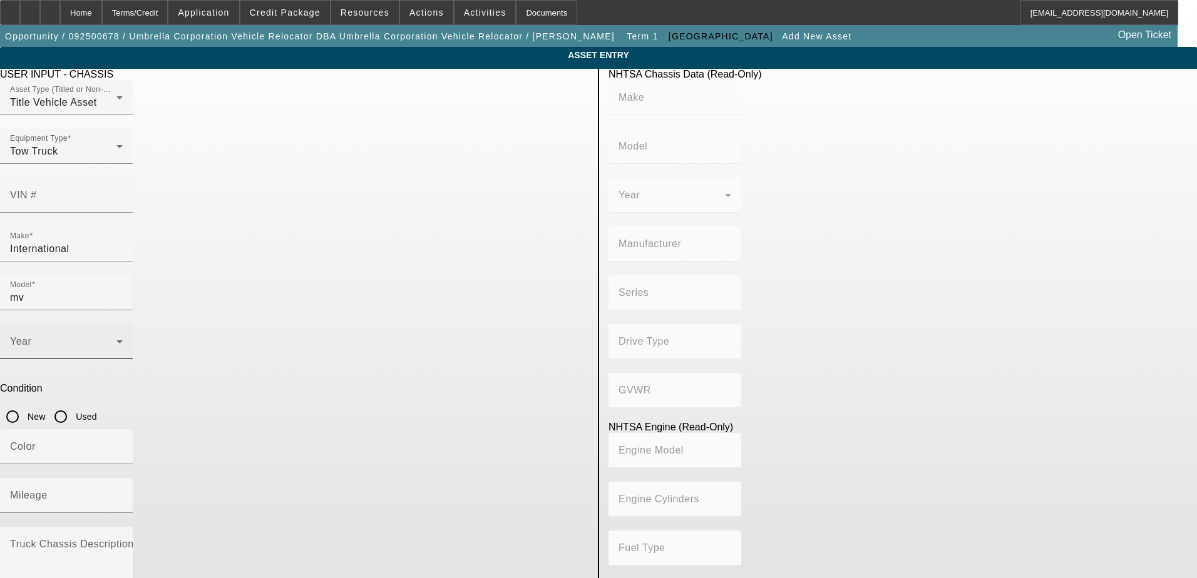
click at [116, 339] on span at bounding box center [63, 346] width 106 height 15
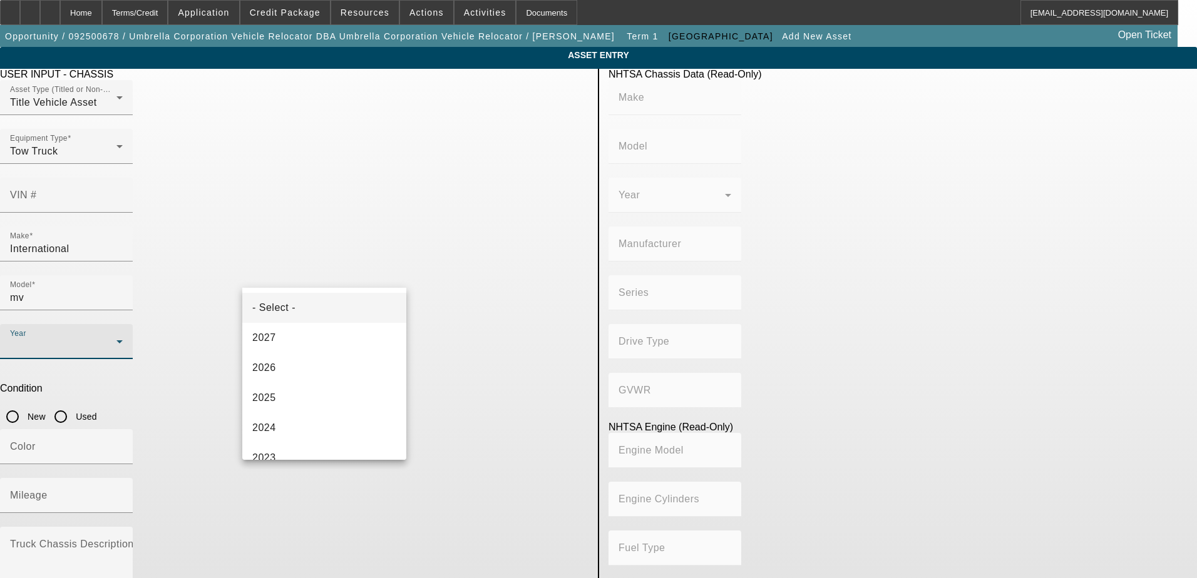
click at [459, 230] on div at bounding box center [598, 289] width 1197 height 578
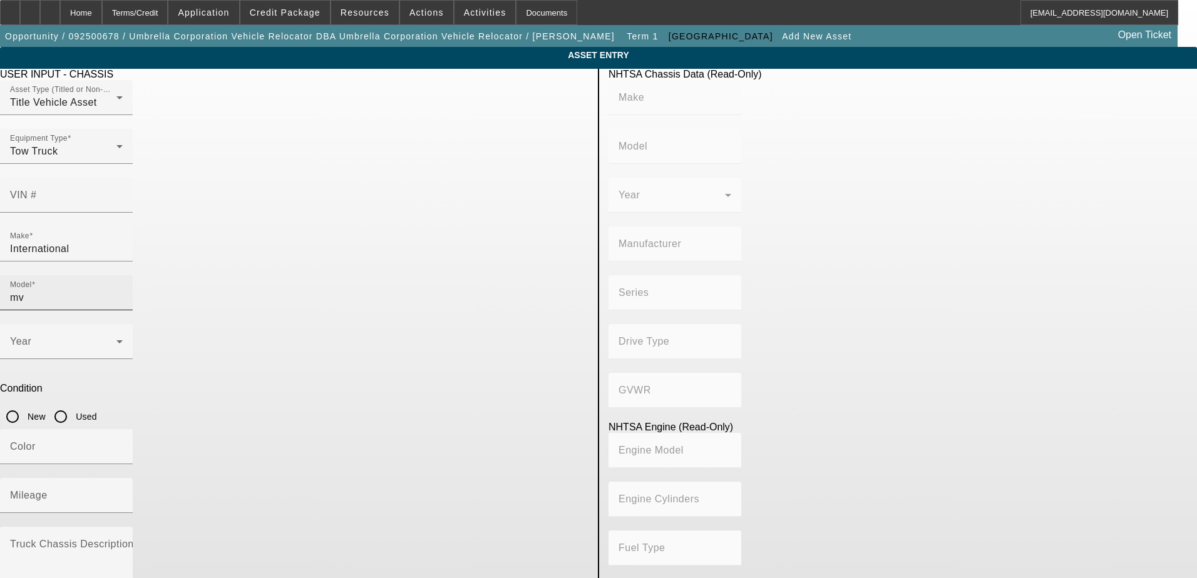
click at [123, 290] on input "mv" at bounding box center [66, 297] width 113 height 15
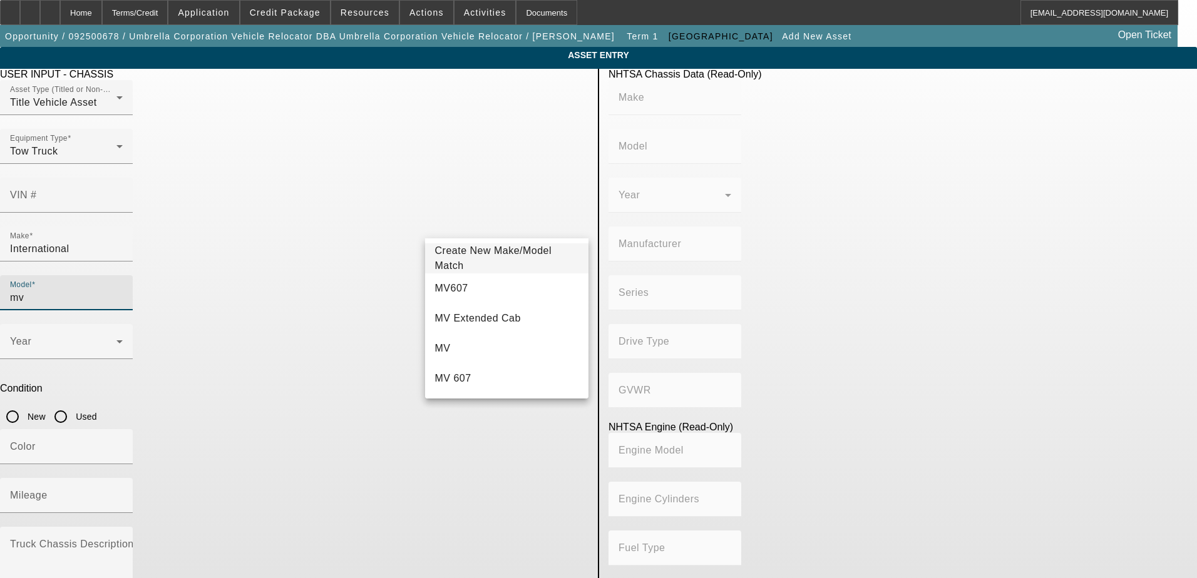
click at [487, 288] on mat-option "MV607" at bounding box center [507, 288] width 164 height 30
type input "MV607"
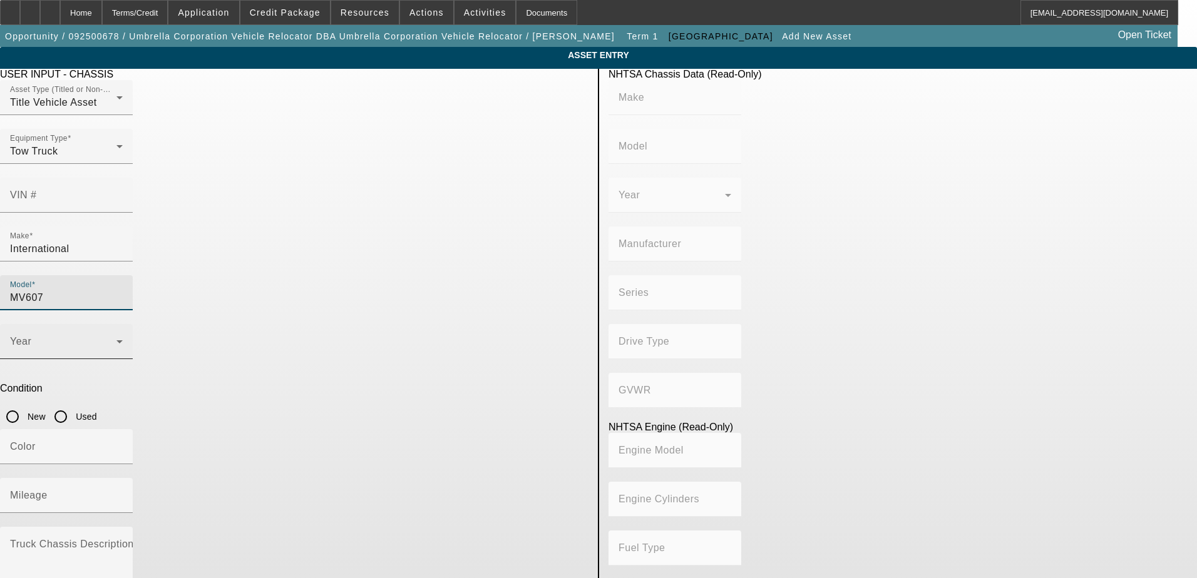
click at [116, 339] on span at bounding box center [63, 346] width 106 height 15
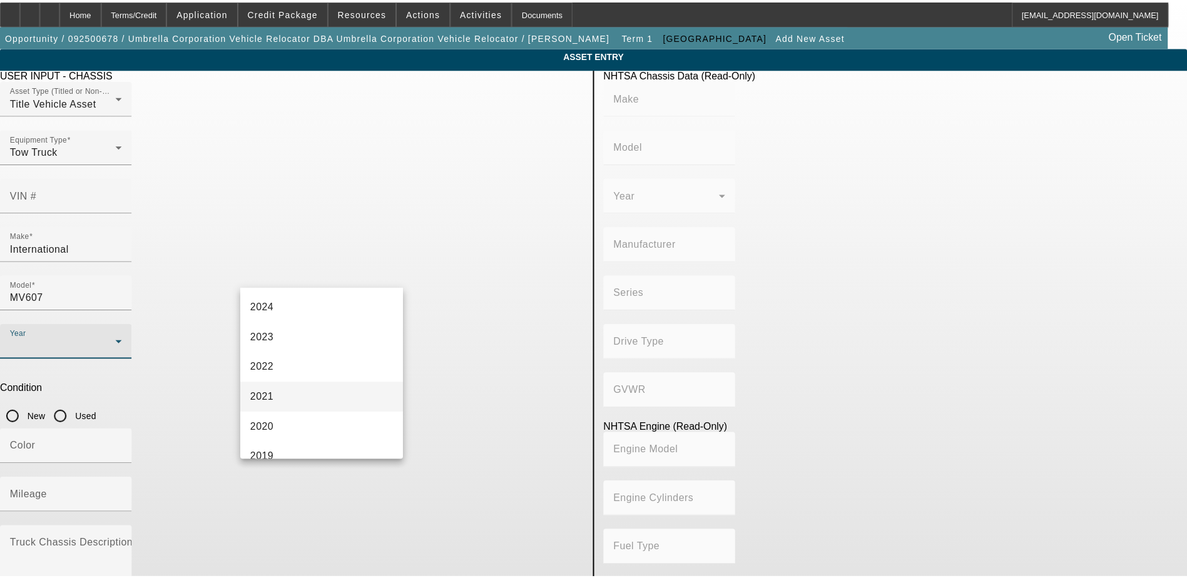
scroll to position [125, 0]
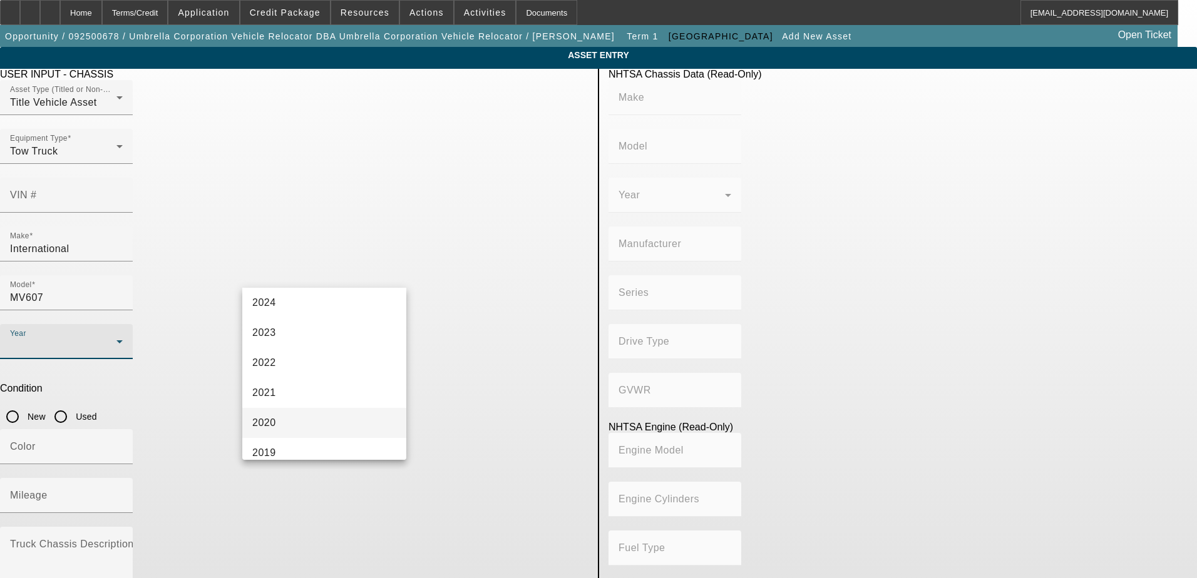
click at [322, 411] on mat-option "2020" at bounding box center [324, 423] width 164 height 30
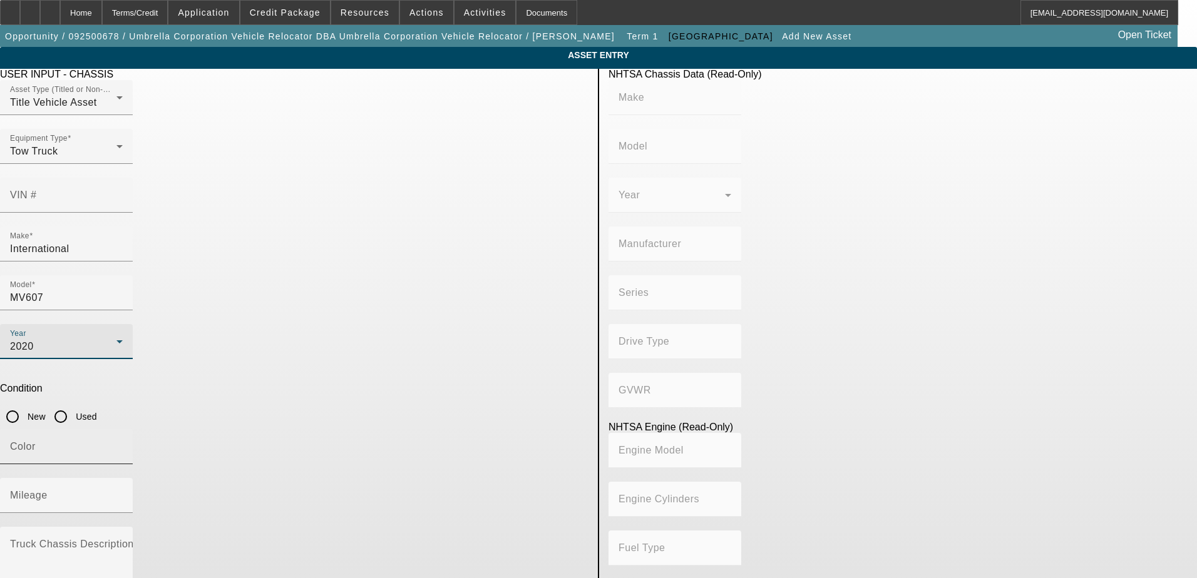
click at [123, 444] on input "Color" at bounding box center [66, 451] width 113 height 15
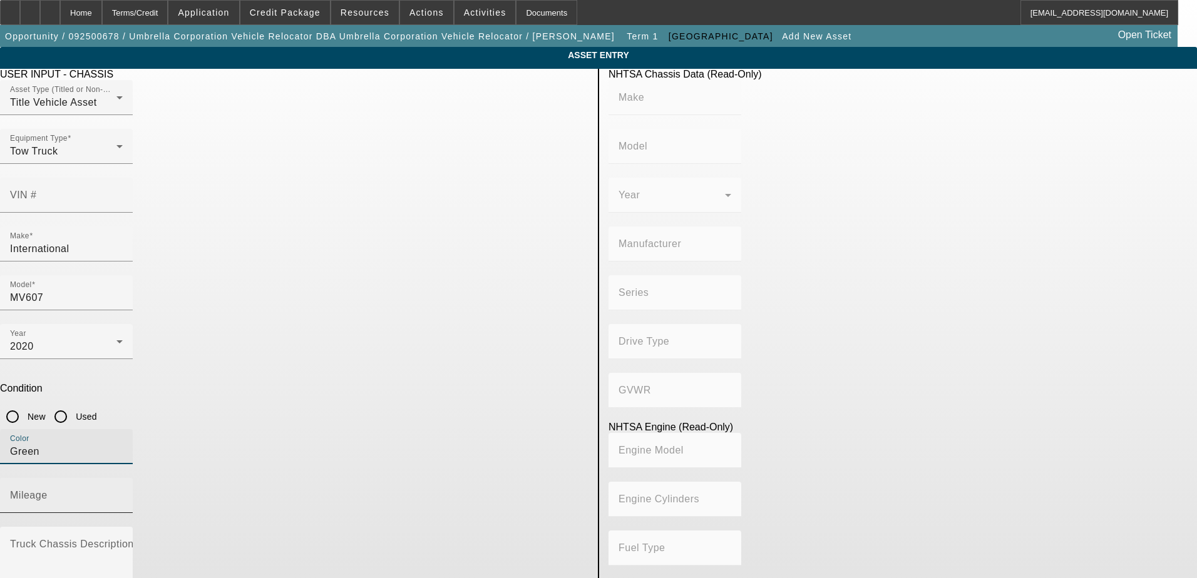
type input "Green"
click at [48, 490] on mat-label "Mileage" at bounding box center [29, 495] width 38 height 11
click at [123, 493] on input "Mileage" at bounding box center [66, 500] width 113 height 15
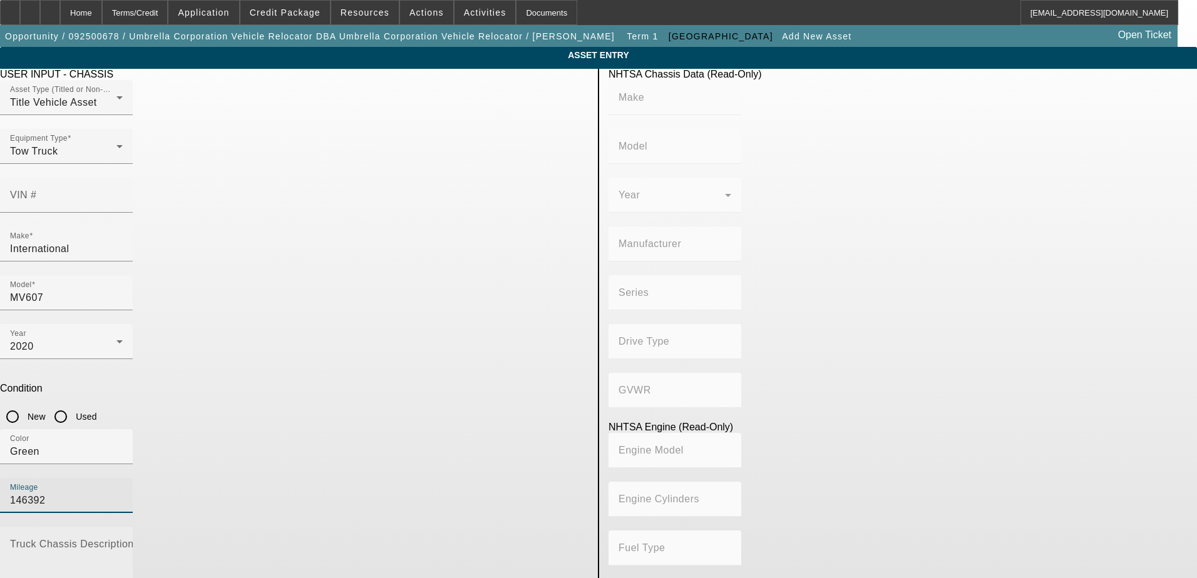
type input "146392"
click at [292, 539] on mat-label "Truck Chassis Description (Describe the truck chassis only)" at bounding box center [151, 544] width 282 height 11
click at [123, 542] on textarea "Truck Chassis Description (Describe the truck chassis only)" at bounding box center [66, 564] width 113 height 45
click at [129, 417] on app-asset-collateral-manage "ASSET ENTRY USER INPUT - CHASSIS Asset Type (Titled or Non-Titled) Title Vehicl…" at bounding box center [598, 394] width 1197 height 694
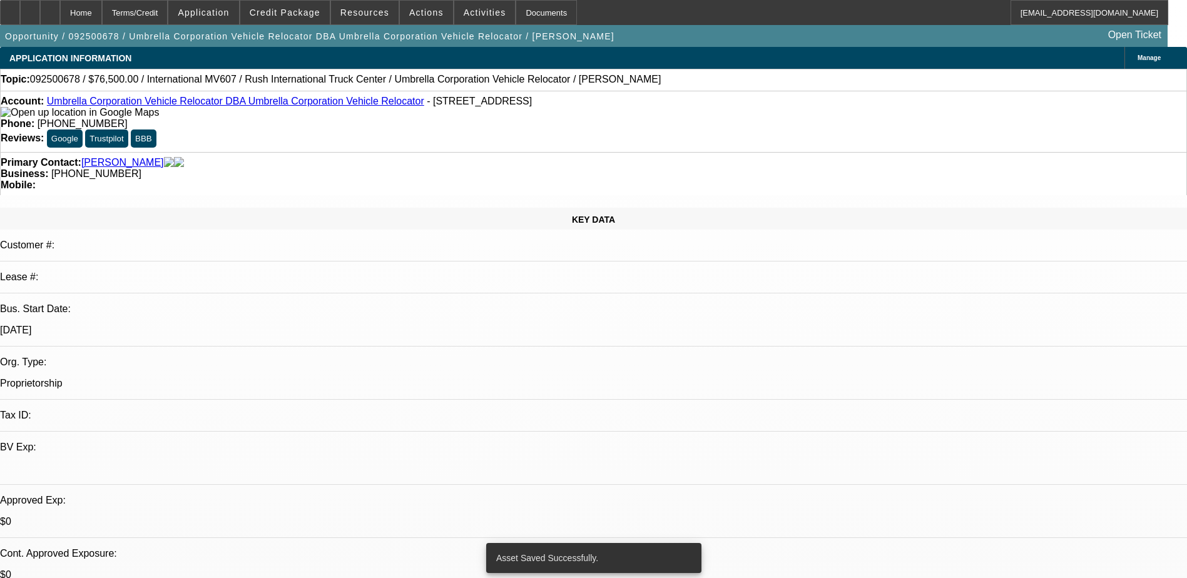
select select "0"
select select "2"
select select "0.1"
select select "1"
select select "2"
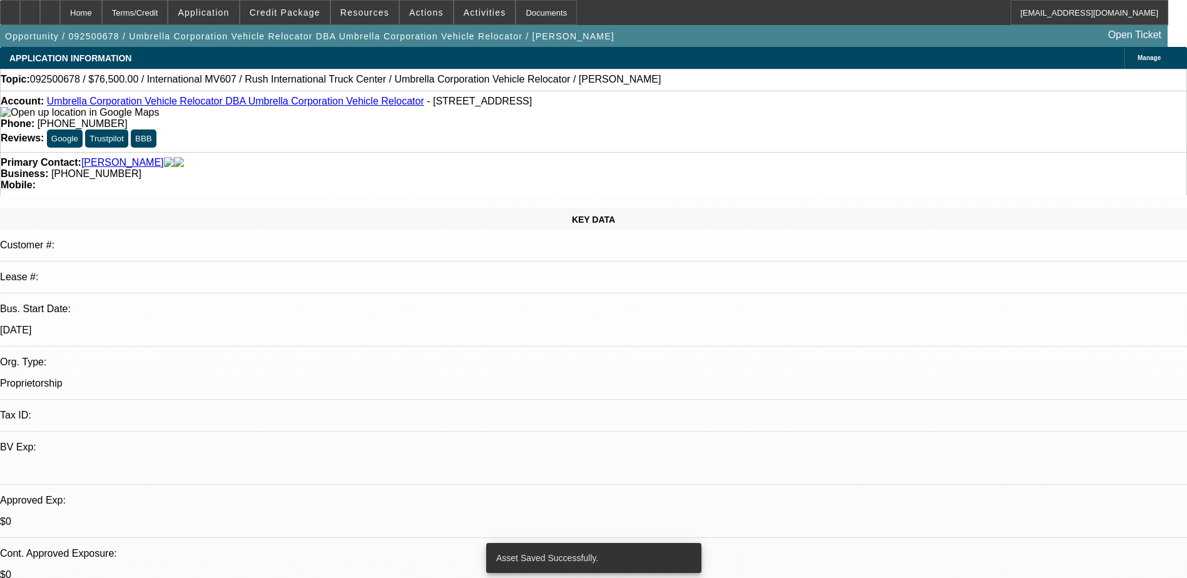
select select "4"
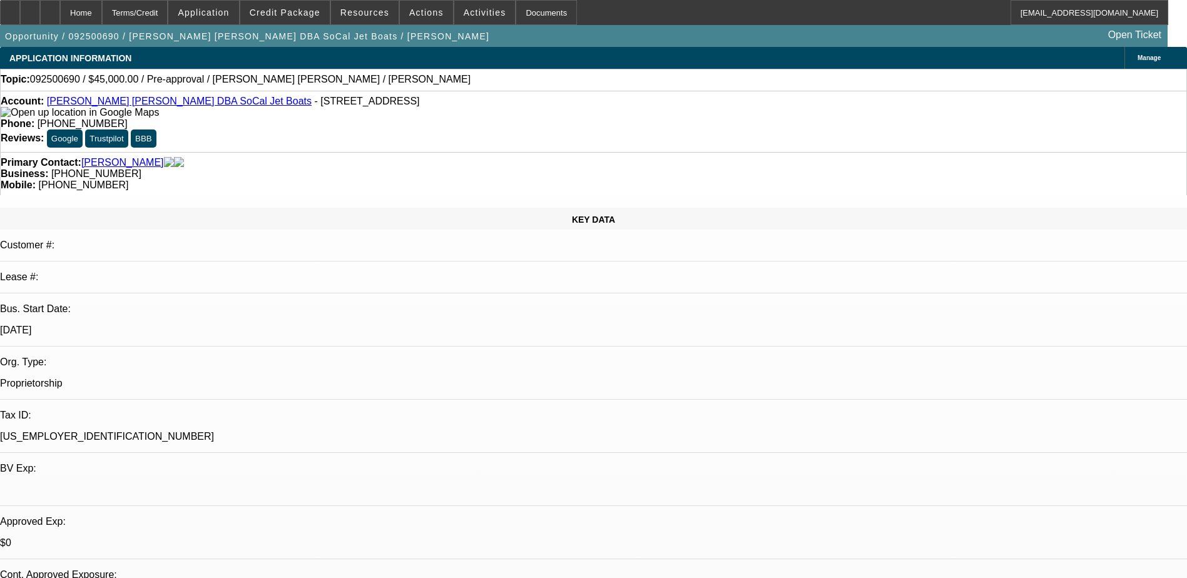
select select "0"
select select "2"
select select "0.1"
select select "4"
